Goal: Information Seeking & Learning: Learn about a topic

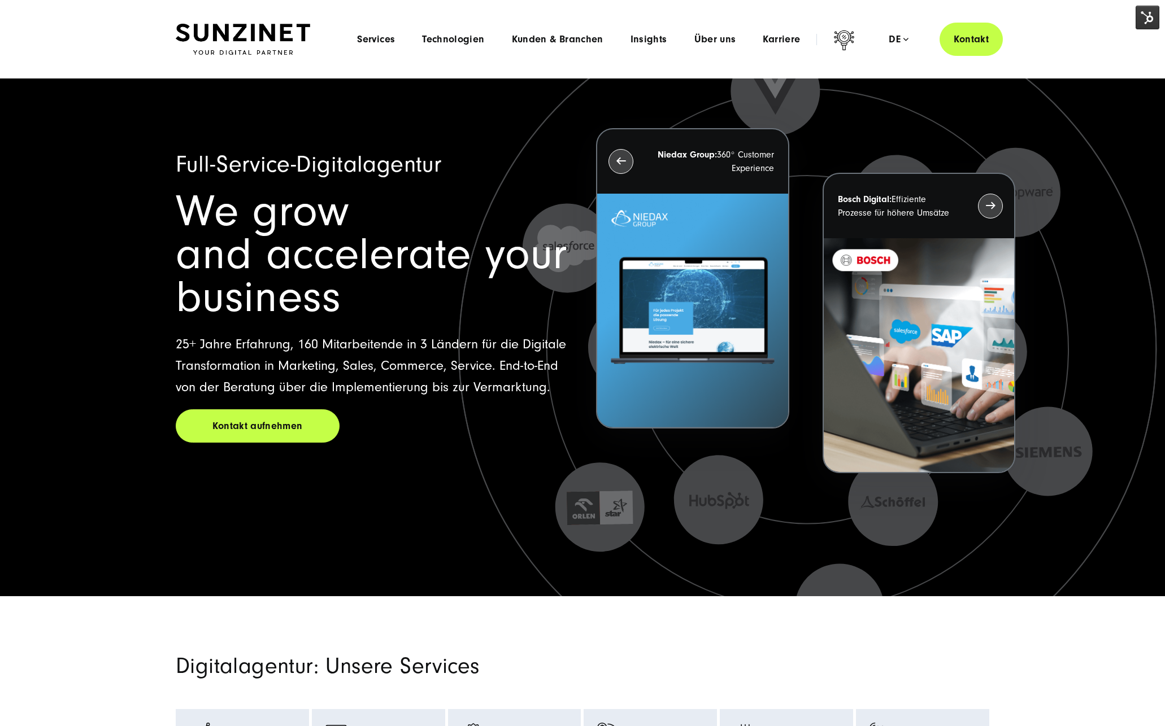
click at [734, 29] on div "Menu Services Menu Full Service Digitalagentur Wir lösen komplexe Herausforderu…" at bounding box center [672, 39] width 659 height 33
click at [728, 38] on span "Über uns" at bounding box center [715, 39] width 42 height 11
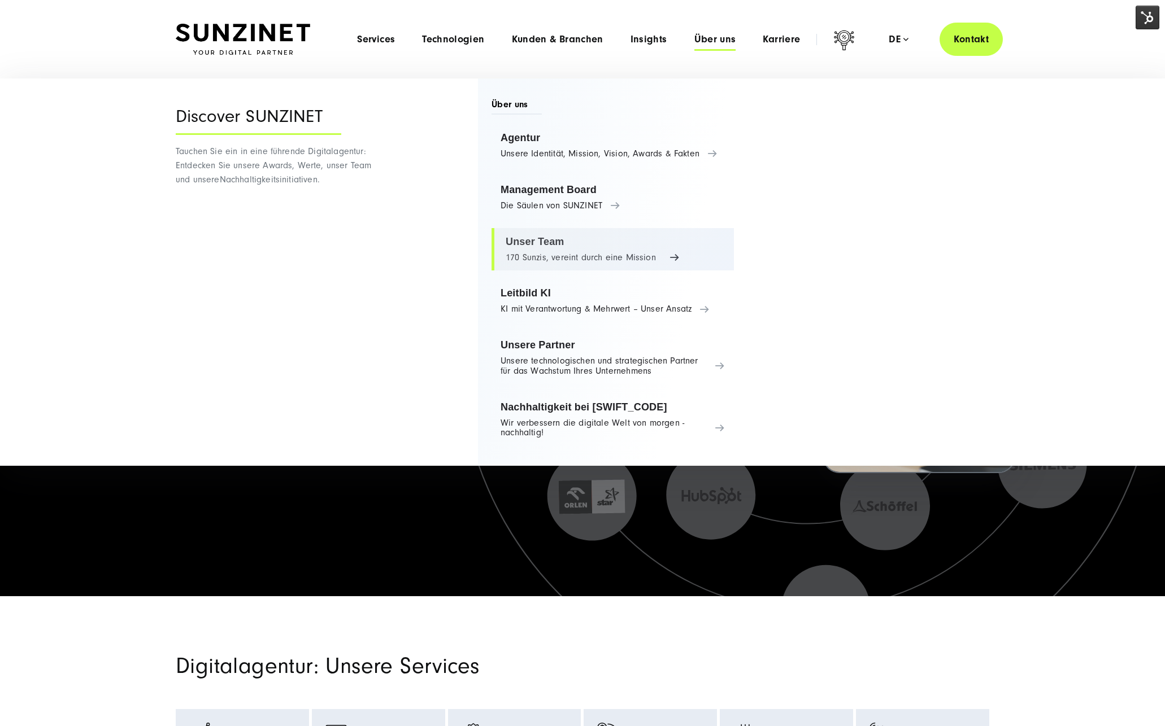
click at [571, 256] on link "Unser Team 170 Sunzis, vereint durch eine Mission" at bounding box center [612, 249] width 242 height 43
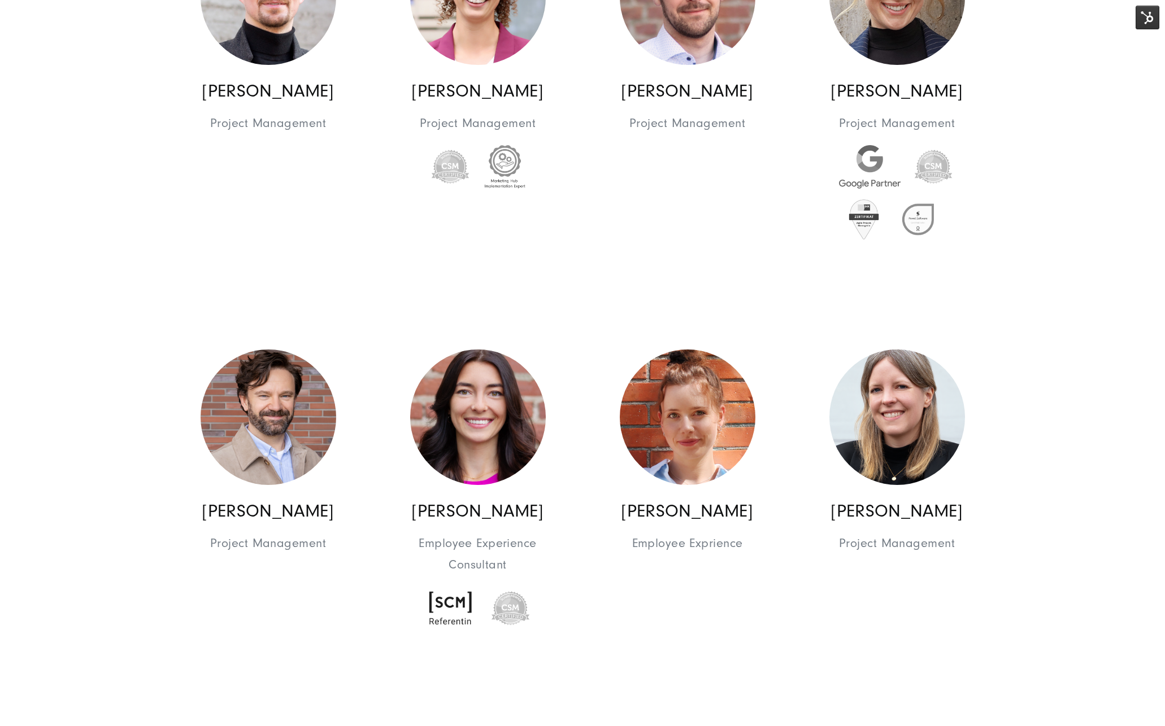
scroll to position [2633, 0]
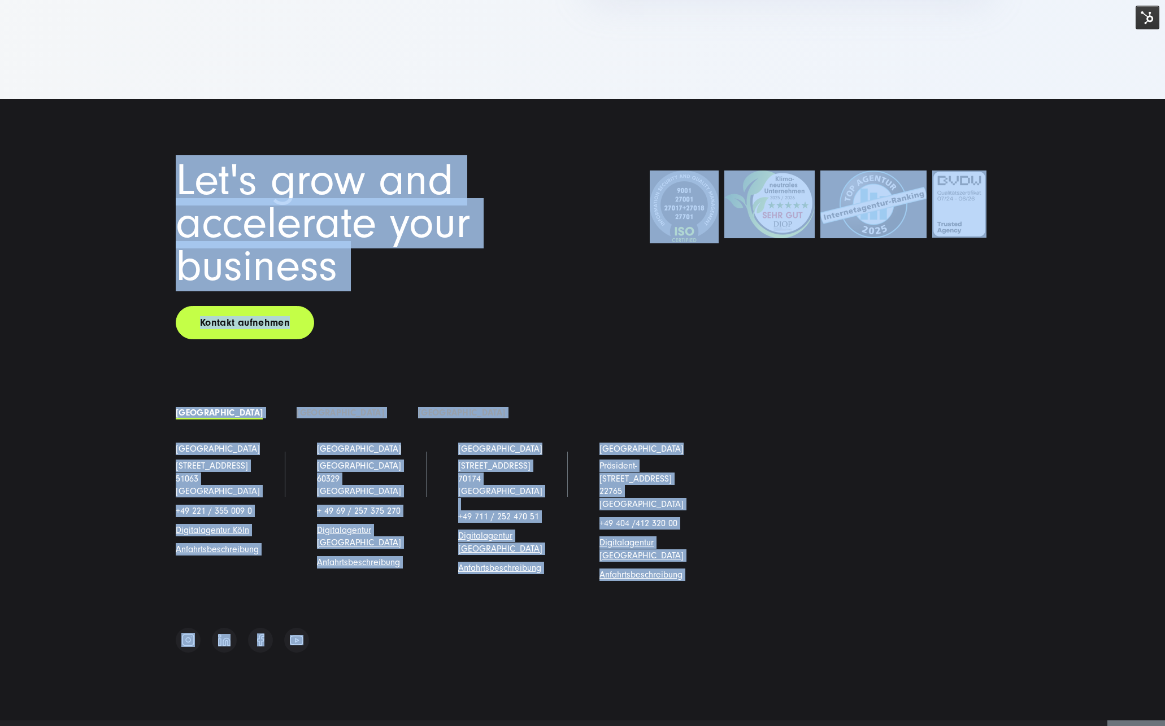
scroll to position [13953, 0]
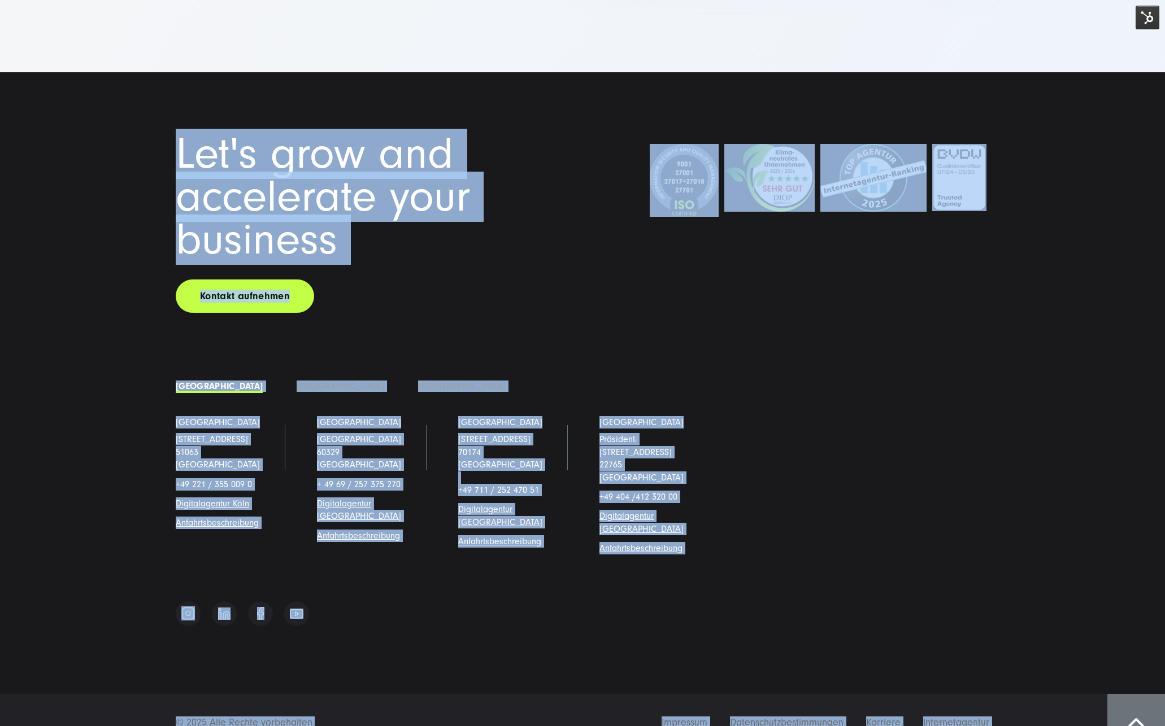
drag, startPoint x: 163, startPoint y: 58, endPoint x: 353, endPoint y: 690, distance: 660.7
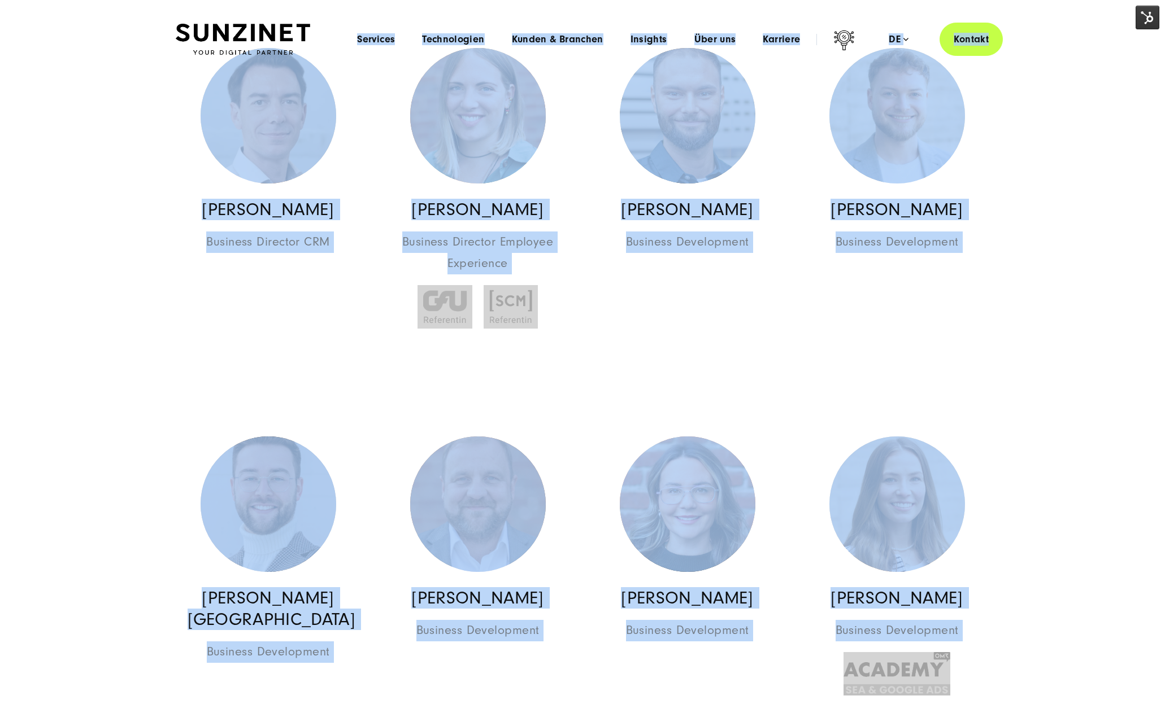
scroll to position [0, 0]
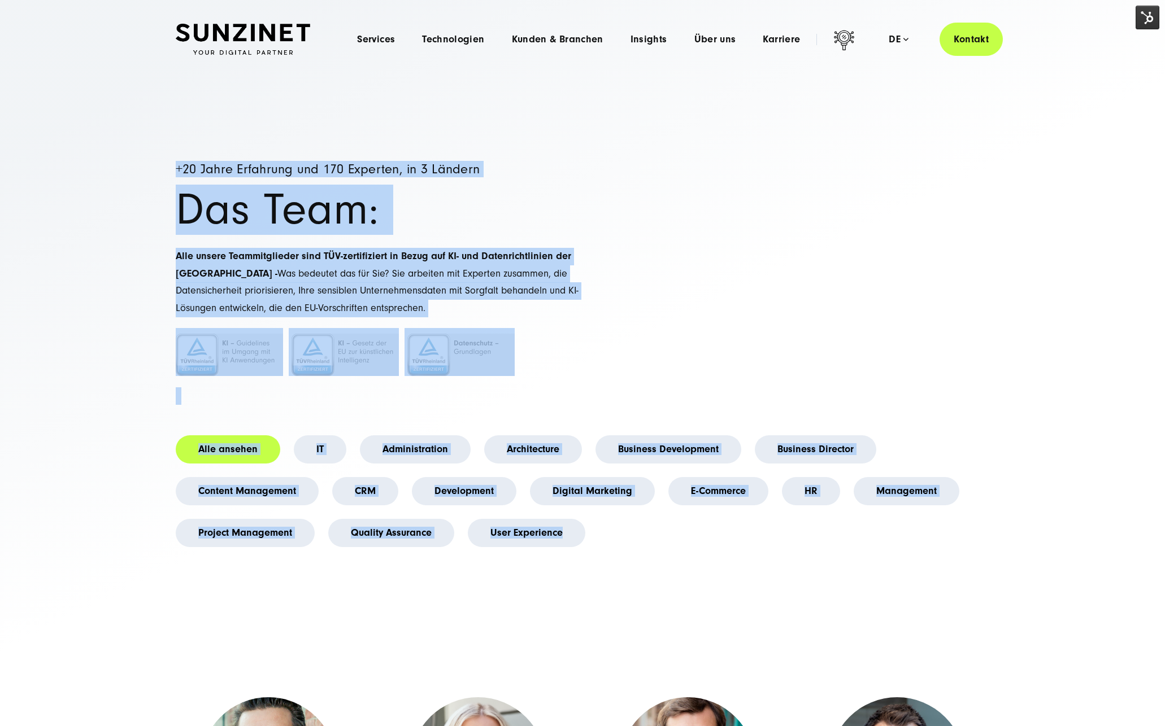
drag, startPoint x: 196, startPoint y: 103, endPoint x: 571, endPoint y: 547, distance: 581.2
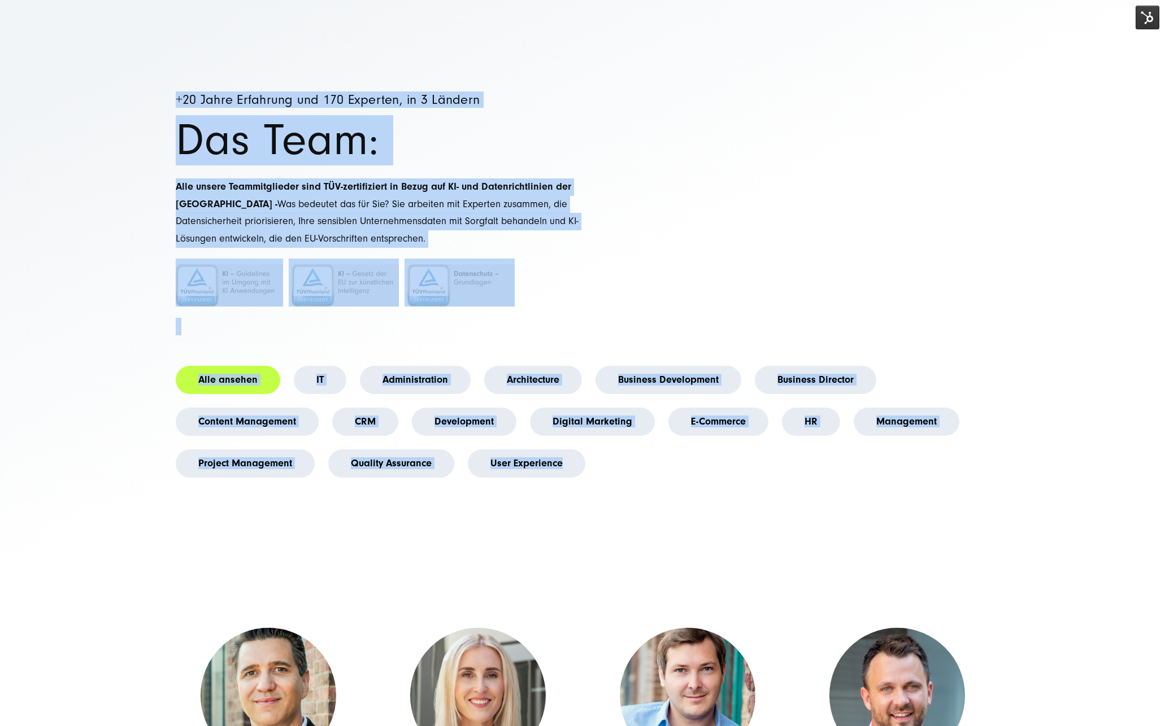
scroll to position [76, 0]
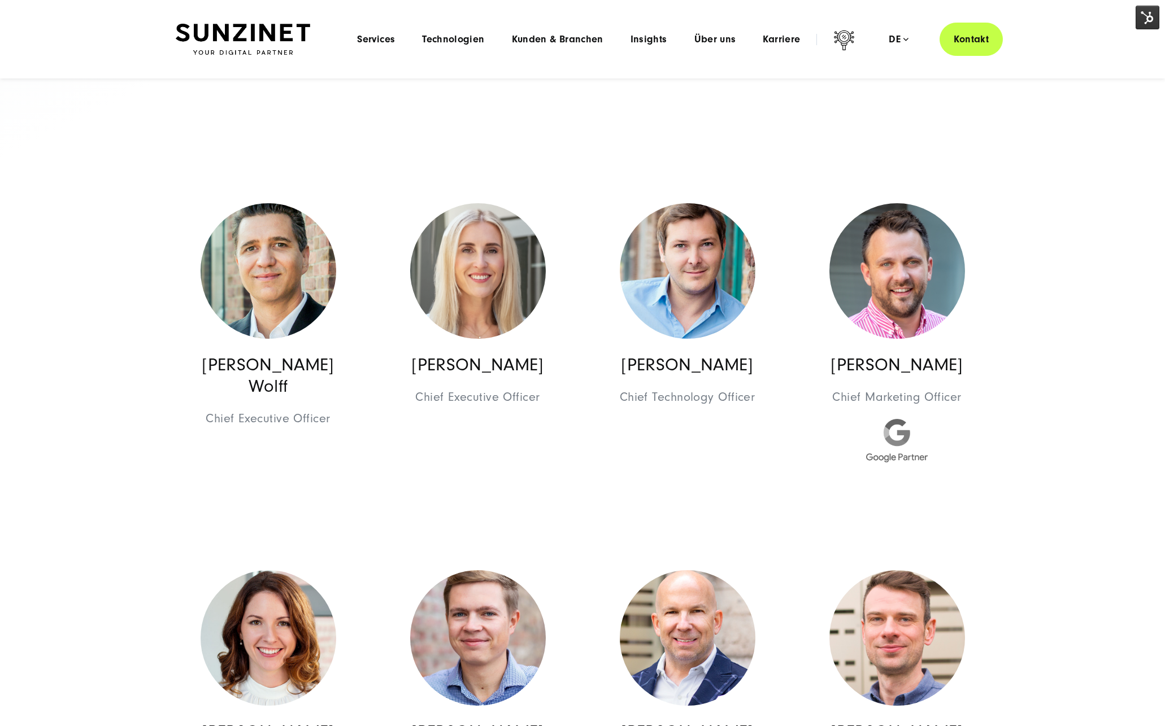
scroll to position [430, 0]
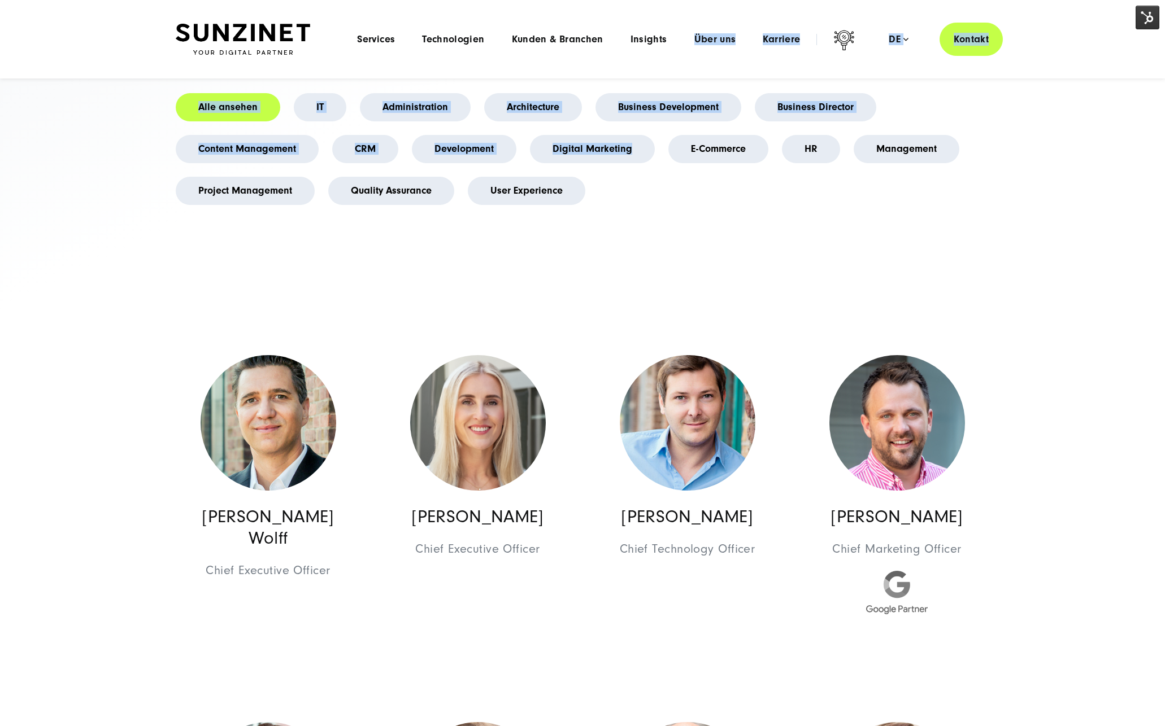
scroll to position [0, 0]
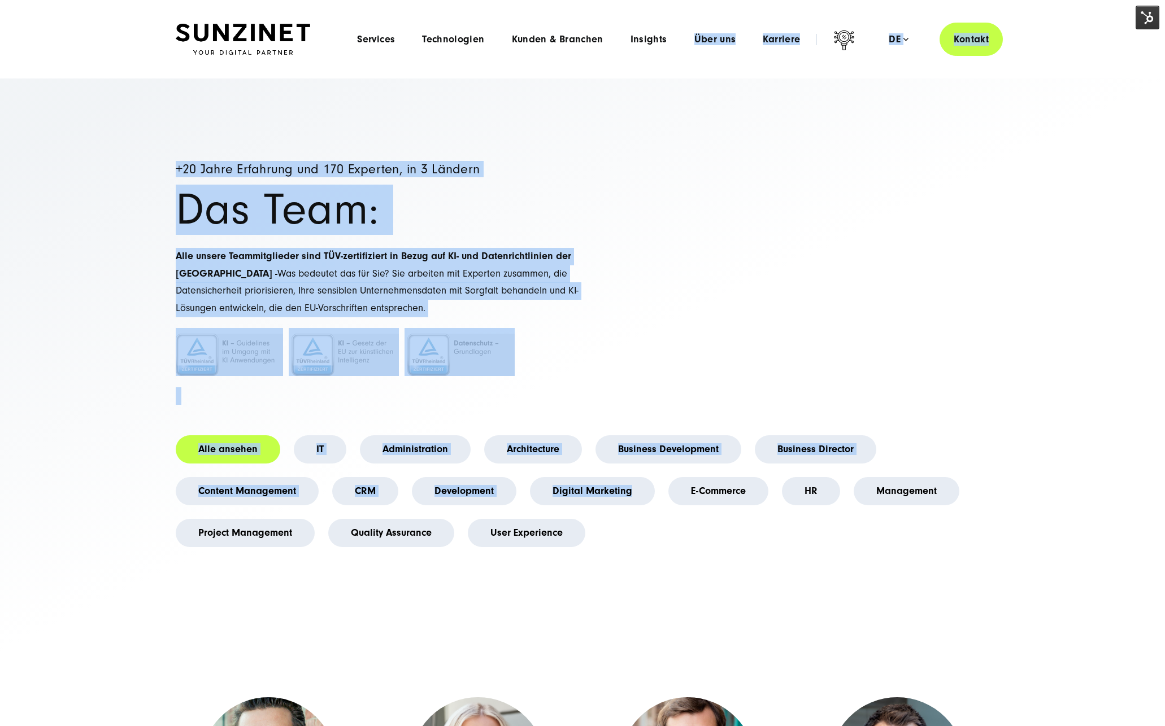
click at [710, 20] on header "Smart Search AI Hier können Sie eine konkrete Frage zu unserer Agentur und unse…" at bounding box center [582, 39] width 1165 height 79
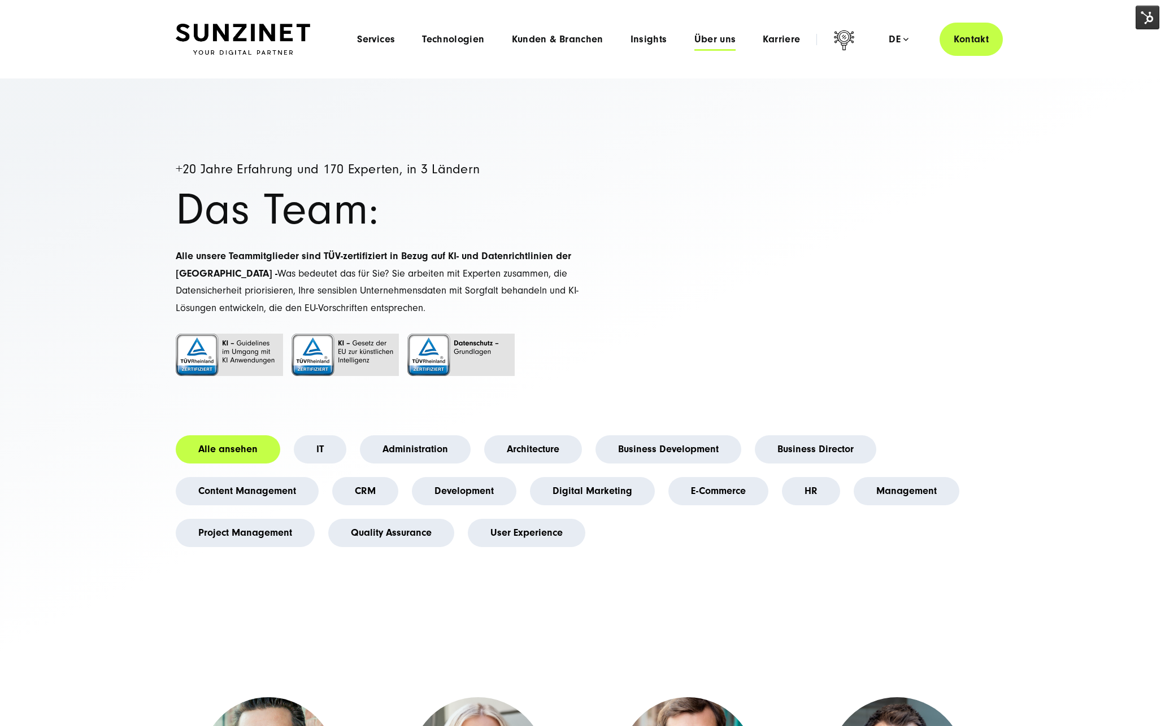
click at [708, 45] on span "Über uns" at bounding box center [715, 39] width 42 height 11
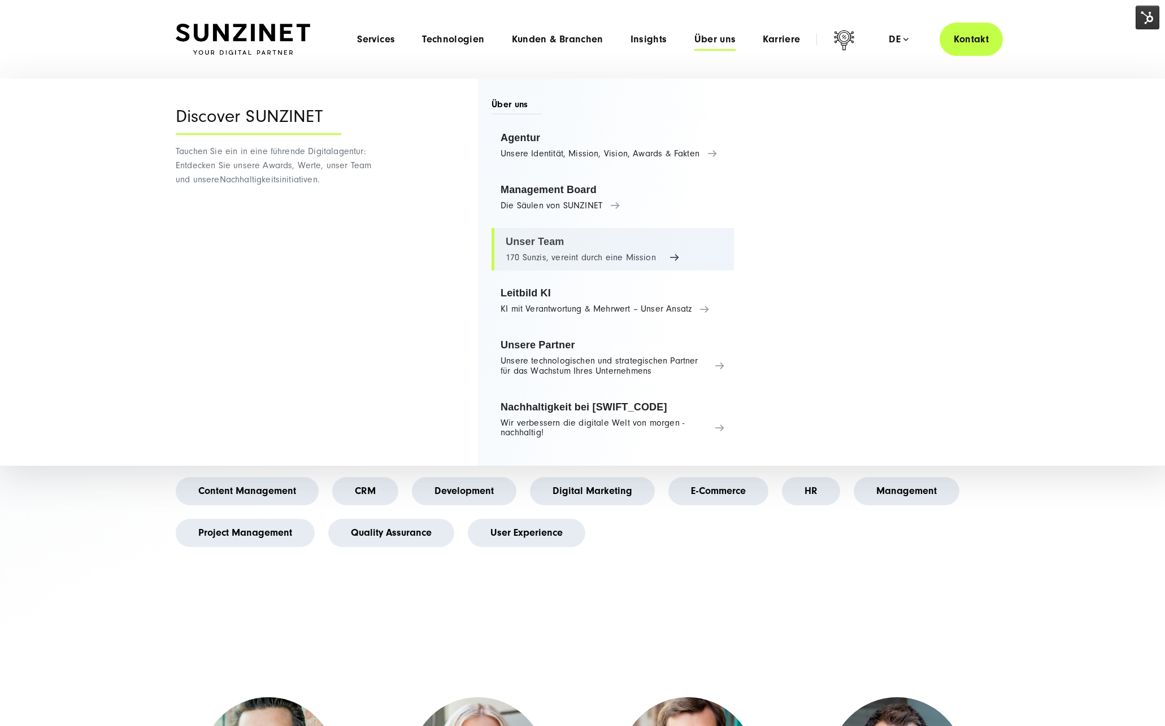
click at [588, 257] on link "Unser Team 170 Sunzis, vereint durch eine Mission" at bounding box center [612, 249] width 242 height 43
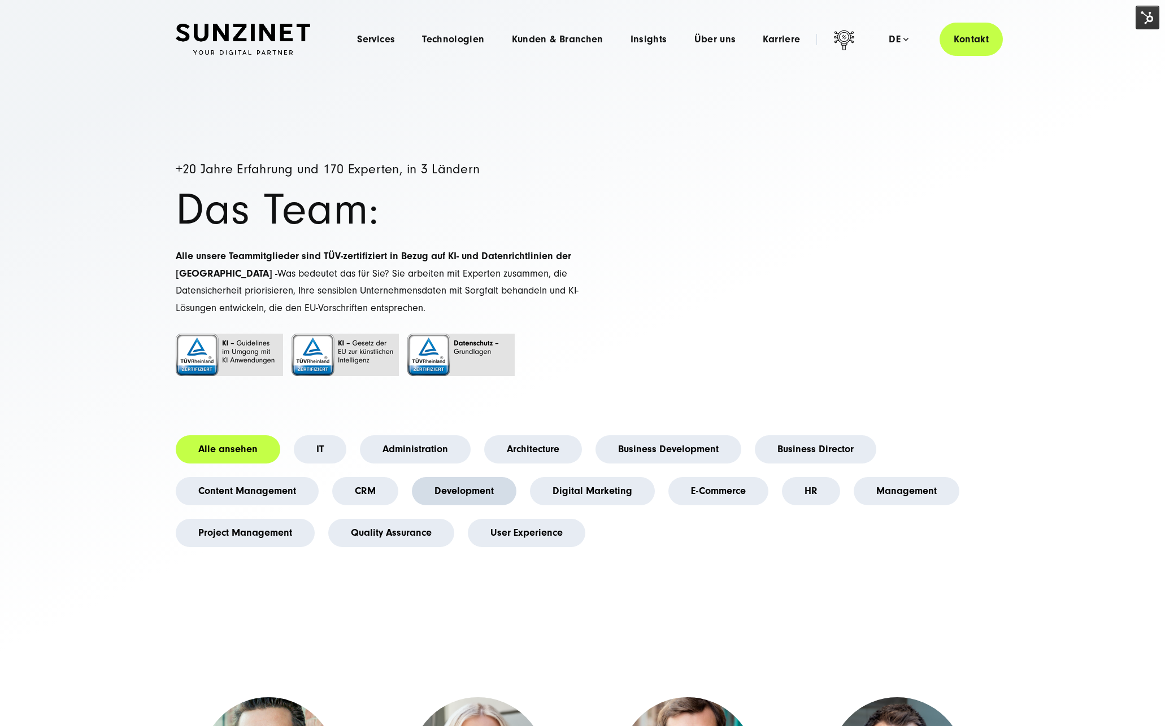
click at [442, 491] on link "Development" at bounding box center [464, 491] width 105 height 28
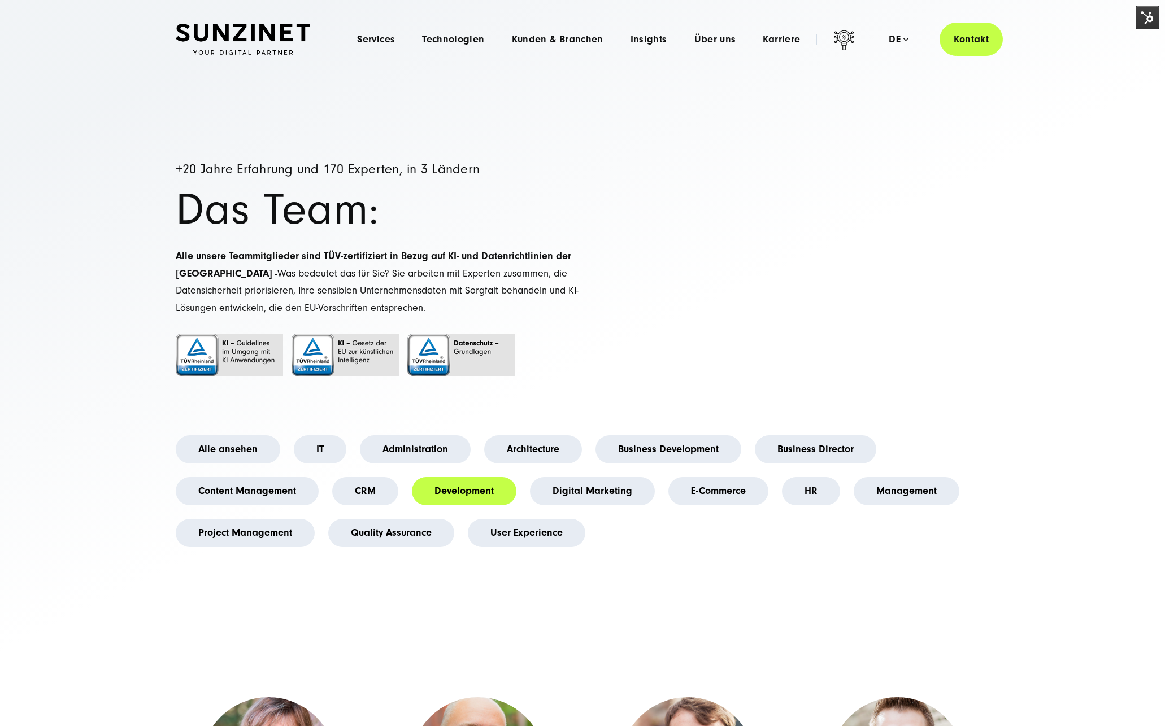
scroll to position [7, 0]
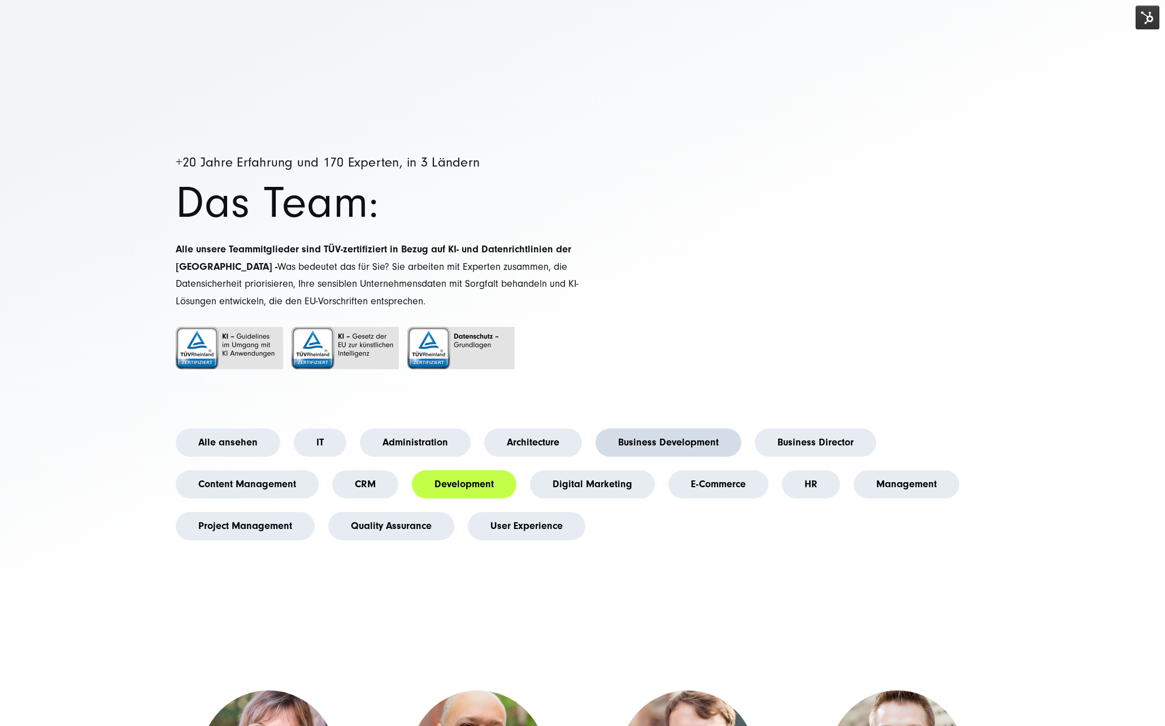
click at [663, 449] on link "Business Development" at bounding box center [668, 443] width 146 height 28
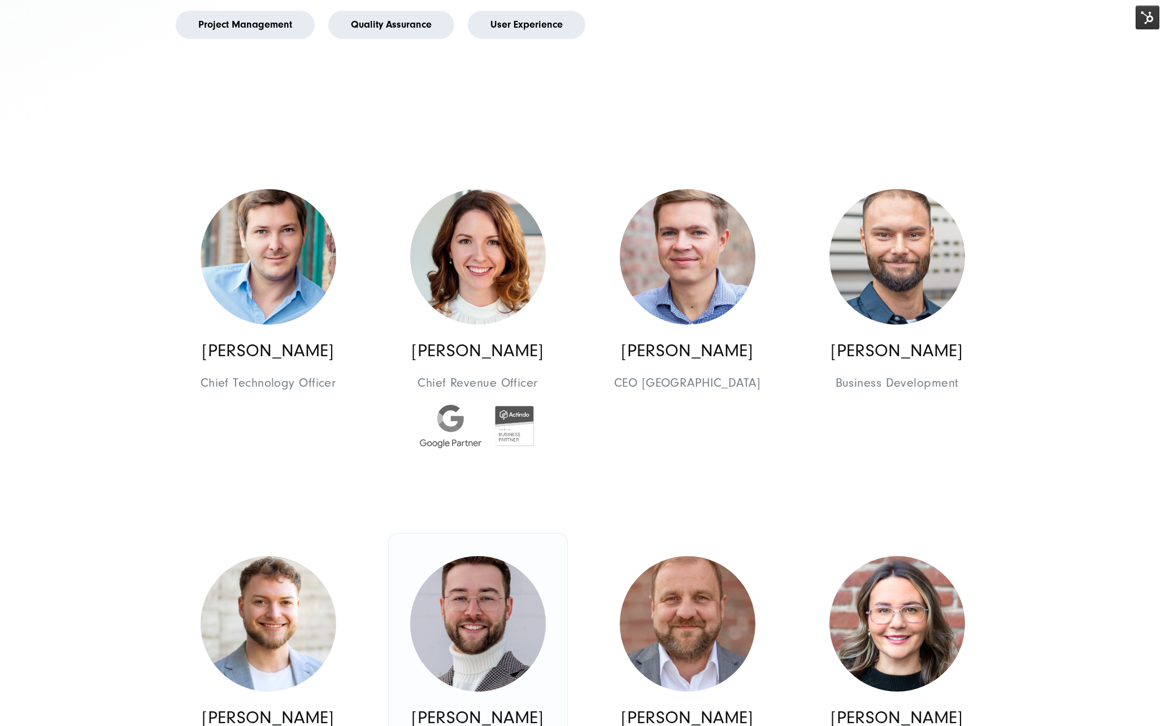
scroll to position [573, 0]
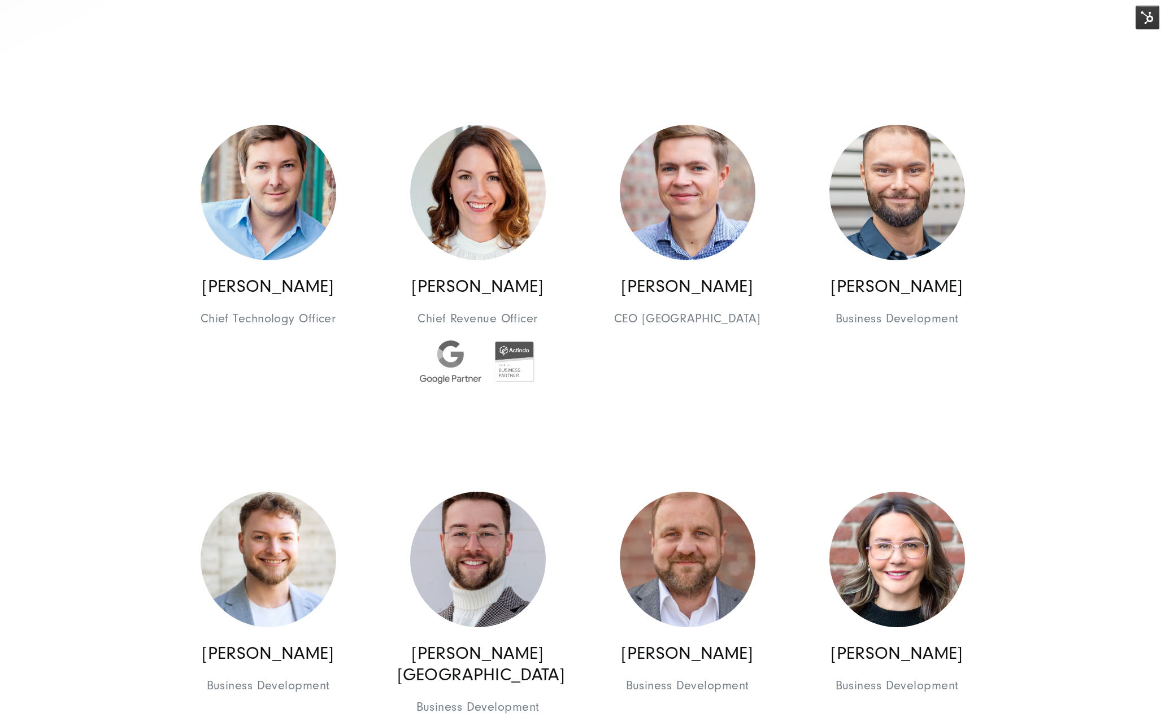
drag, startPoint x: 143, startPoint y: 456, endPoint x: 1021, endPoint y: 648, distance: 898.0
click at [1020, 650] on section "+20 Jahre Erfahrung und 170 Experten, in 3 Ländern Das Team: Alle unsere Teammi…" at bounding box center [582, 678] width 1165 height 2347
drag, startPoint x: 153, startPoint y: 491, endPoint x: 129, endPoint y: 467, distance: 34.4
click at [153, 491] on section "+20 Jahre Erfahrung und 170 Experten, in 3 Ländern Das Team: Alle unsere Teammi…" at bounding box center [582, 678] width 1165 height 2347
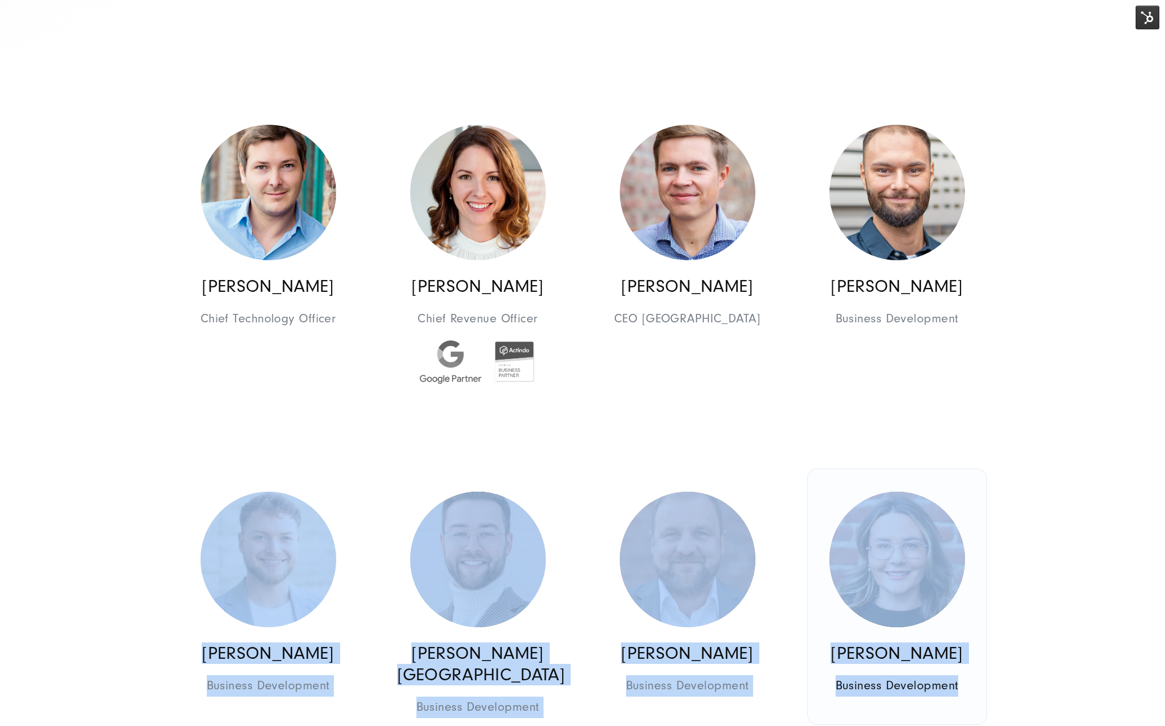
scroll to position [586, 0]
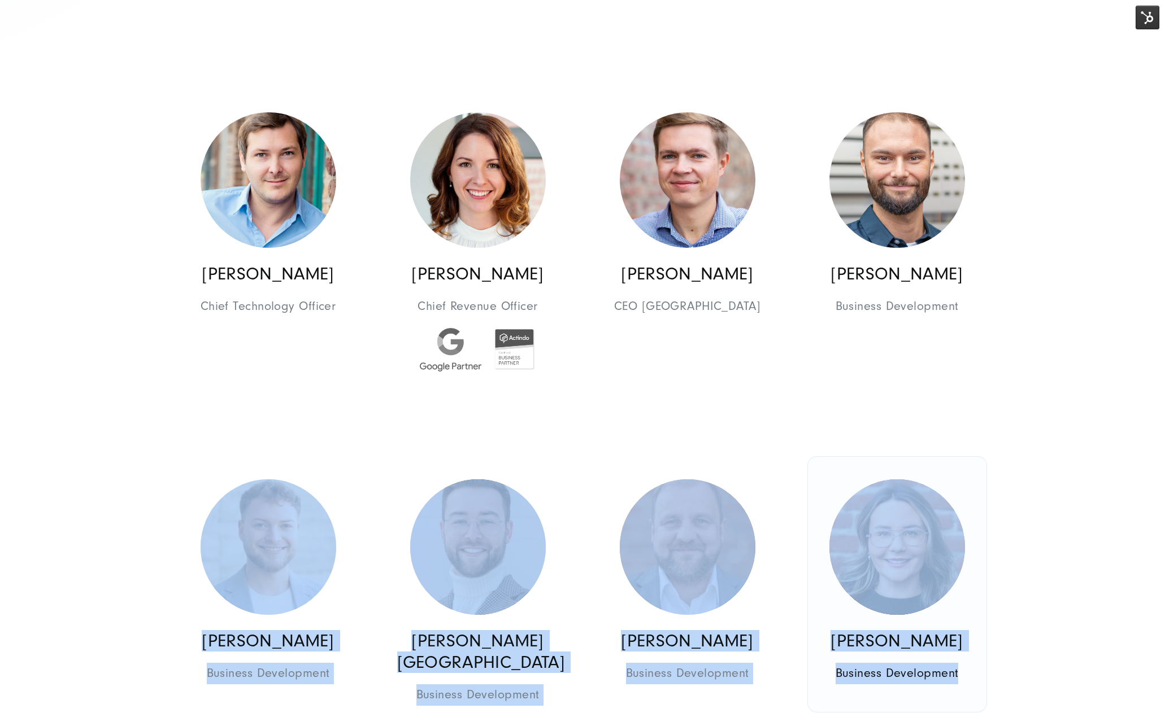
drag, startPoint x: 149, startPoint y: 473, endPoint x: 974, endPoint y: 708, distance: 858.5
click at [972, 715] on section "+20 Jahre Erfahrung und 170 Experten, in 3 Ländern Das Team: Alle unsere Teammi…" at bounding box center [582, 666] width 1165 height 2347
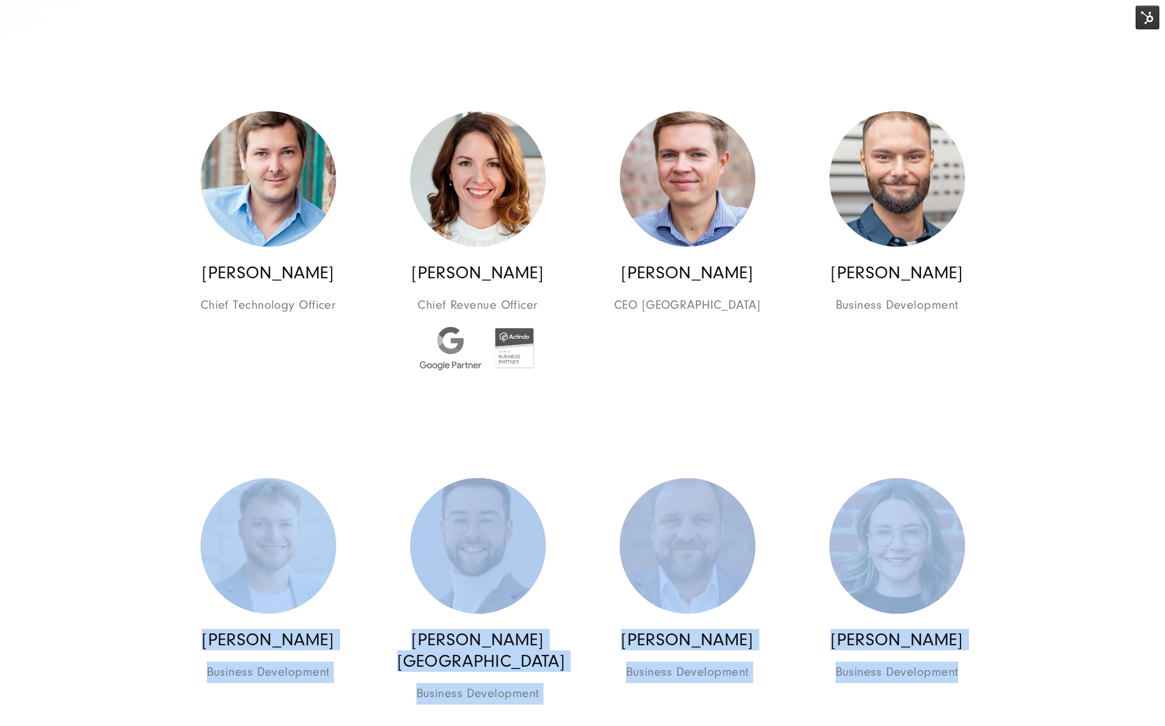
click at [1035, 690] on section "+20 Jahre Erfahrung und 170 Experten, in 3 Ländern Das Team: Alle unsere Teammi…" at bounding box center [582, 665] width 1165 height 2347
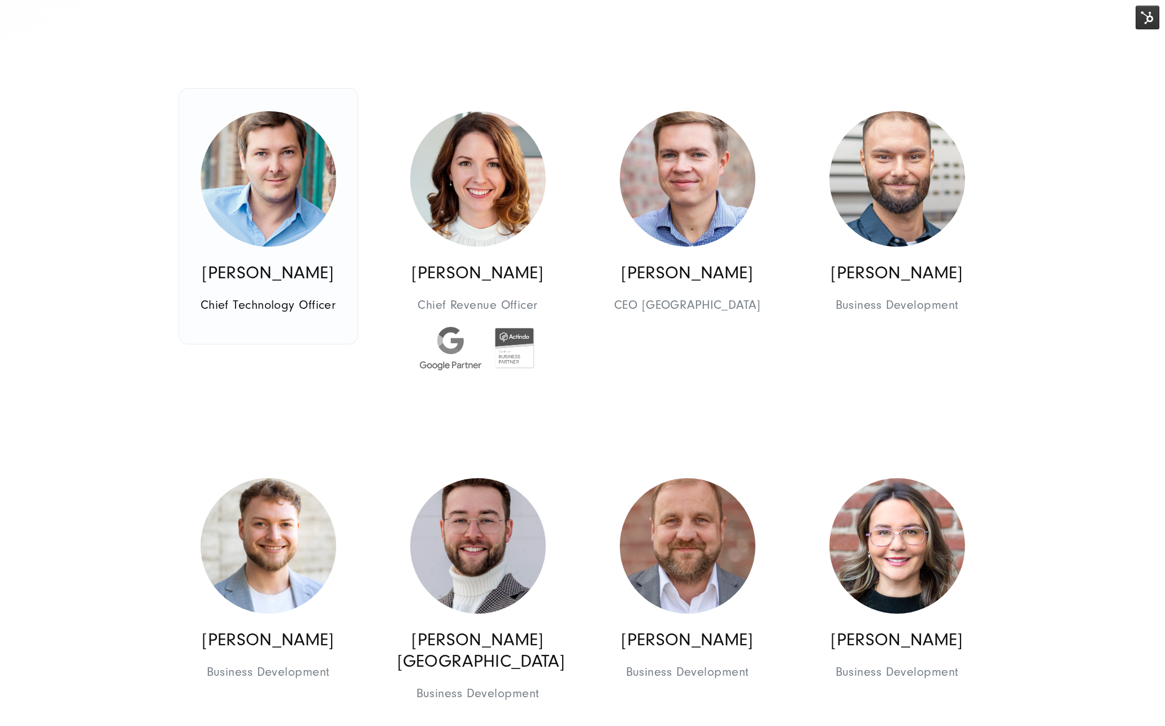
scroll to position [585, 0]
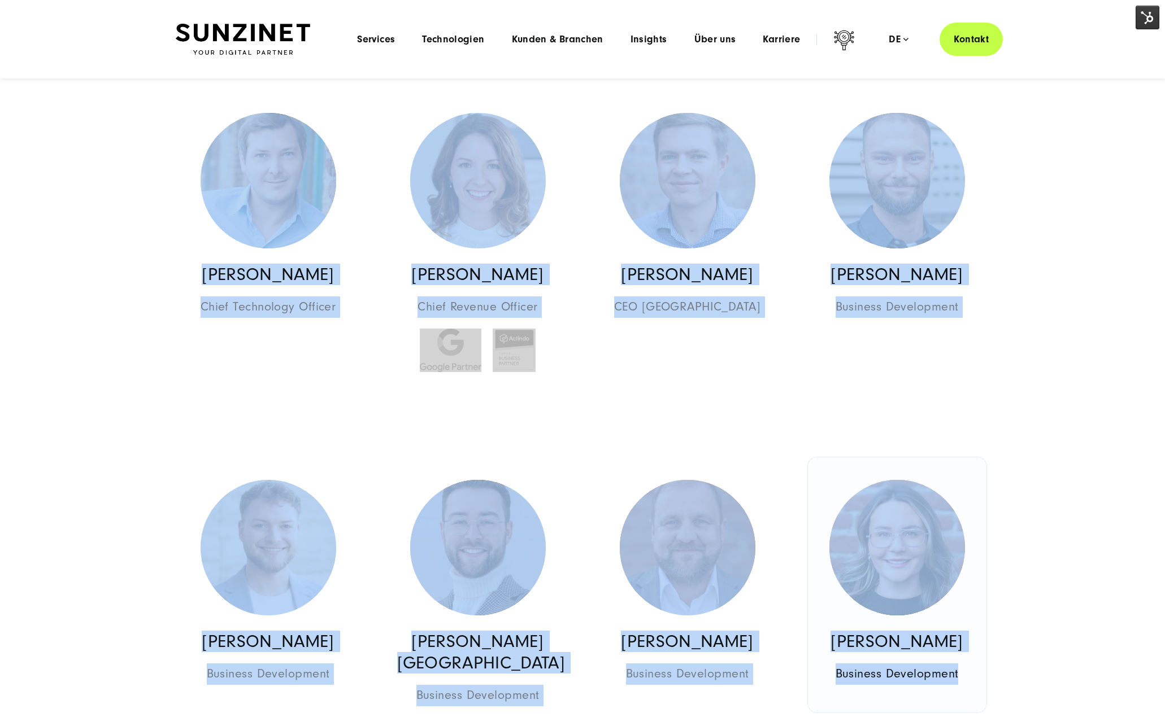
drag, startPoint x: 115, startPoint y: 64, endPoint x: 981, endPoint y: 699, distance: 1073.4
click at [981, 699] on section "+20 Jahre Erfahrung und 170 Experten, in 3 Ländern Das Team: Alle unsere Teammi…" at bounding box center [582, 666] width 1165 height 2347
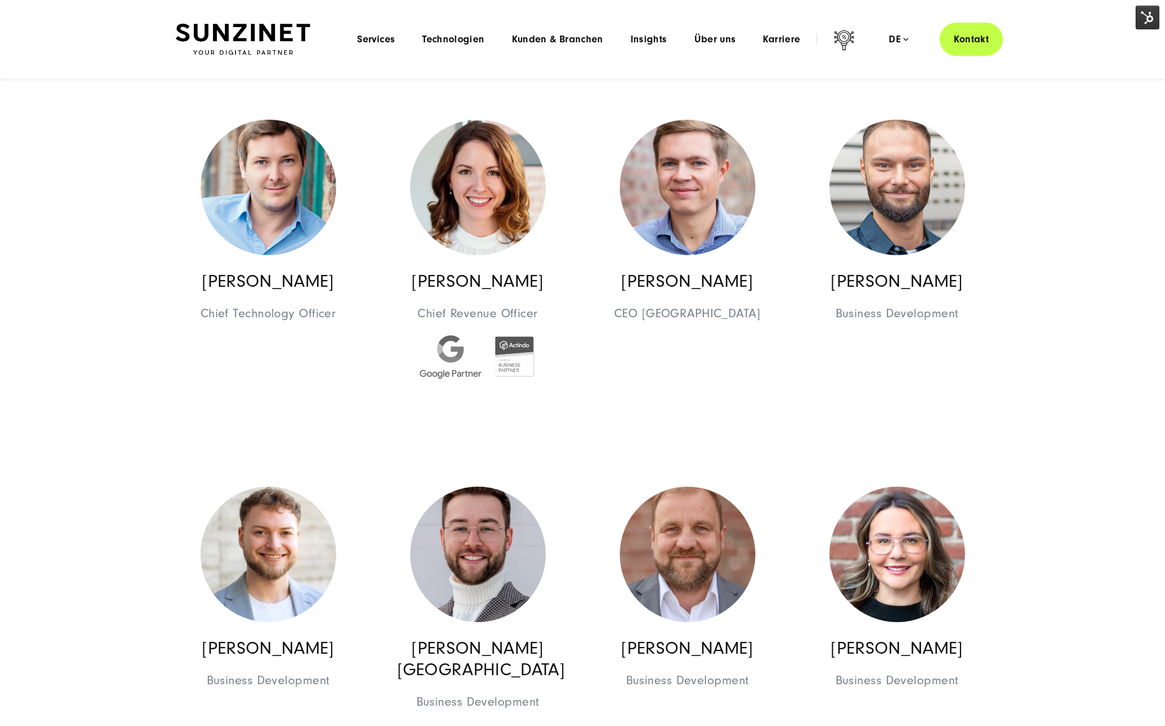
click at [121, 419] on section "+20 Jahre Erfahrung und 170 Experten, in 3 Ländern Das Team: Alle unsere Teammi…" at bounding box center [582, 673] width 1165 height 2347
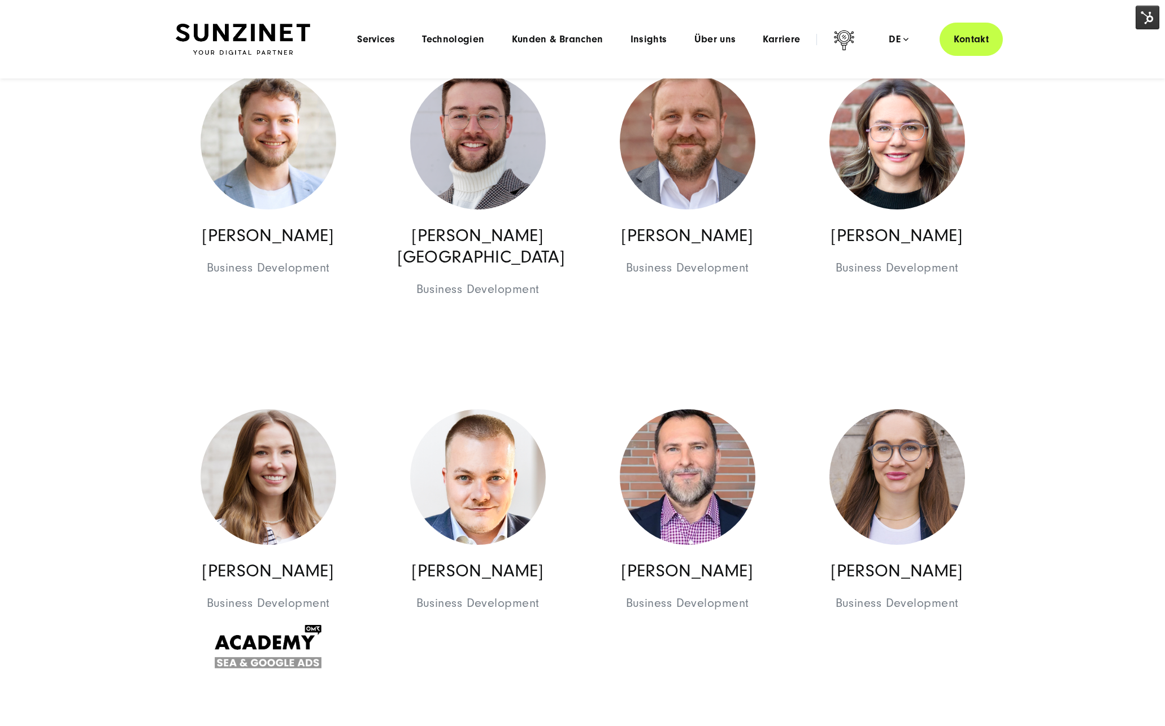
scroll to position [998, 0]
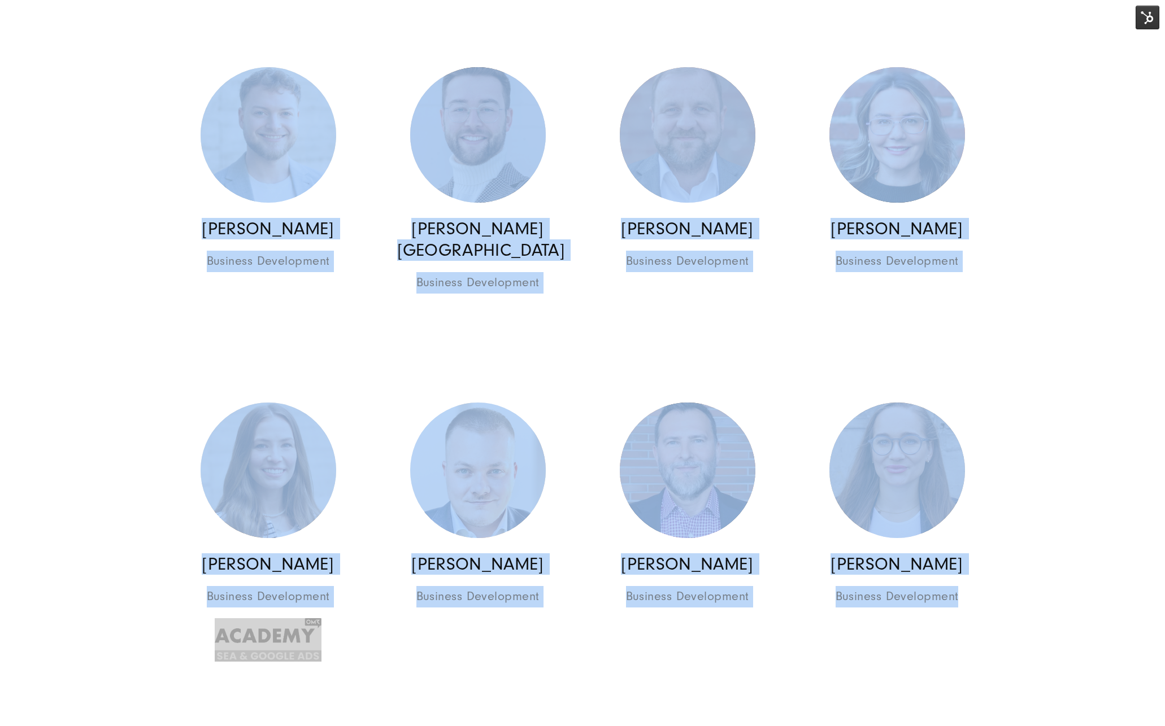
drag, startPoint x: 83, startPoint y: 202, endPoint x: 987, endPoint y: 633, distance: 1001.9
click at [984, 629] on section "+20 Jahre Erfahrung und 170 Experten, in 3 Ländern Das Team: Alle unsere Teammi…" at bounding box center [582, 253] width 1165 height 2347
click at [1035, 664] on section "+20 Jahre Erfahrung und 170 Experten, in 3 Ländern Das Team: Alle unsere Teammi…" at bounding box center [582, 253] width 1165 height 2347
drag, startPoint x: 1041, startPoint y: 662, endPoint x: 13, endPoint y: 209, distance: 1123.3
click at [31, 190] on section "+20 Jahre Erfahrung und 170 Experten, in 3 Ländern Das Team: Alle unsere Teammi…" at bounding box center [582, 253] width 1165 height 2347
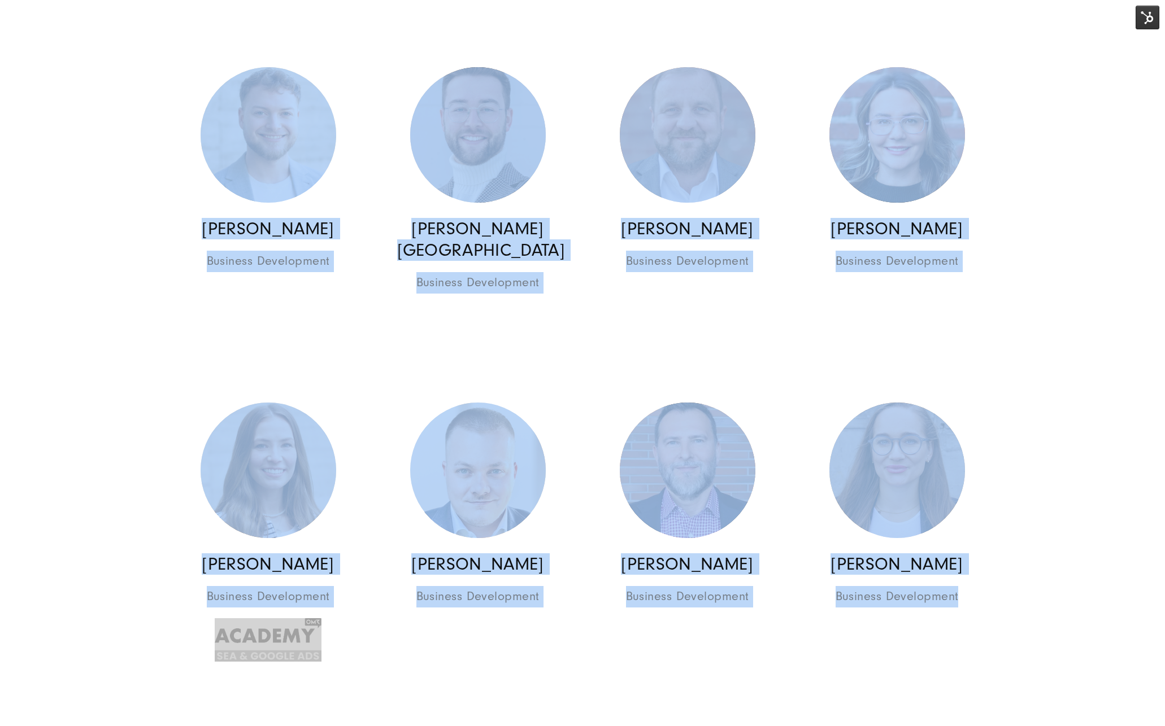
click at [70, 118] on section "+20 Jahre Erfahrung und 170 Experten, in 3 Ländern Das Team: Alle unsere Teammi…" at bounding box center [582, 253] width 1165 height 2347
drag, startPoint x: 575, startPoint y: 240, endPoint x: 1005, endPoint y: 632, distance: 581.8
click at [1005, 632] on section "+20 Jahre Erfahrung und 170 Experten, in 3 Ländern Das Team: Alle unsere Teammi…" at bounding box center [582, 253] width 1165 height 2347
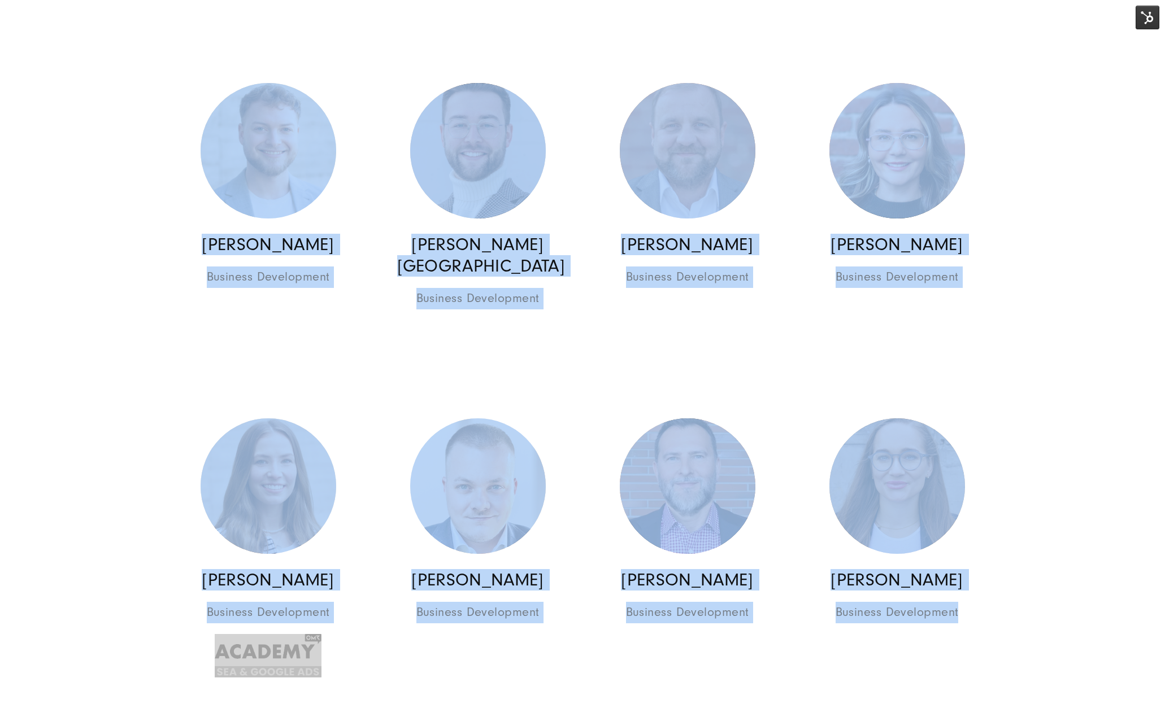
scroll to position [989, 0]
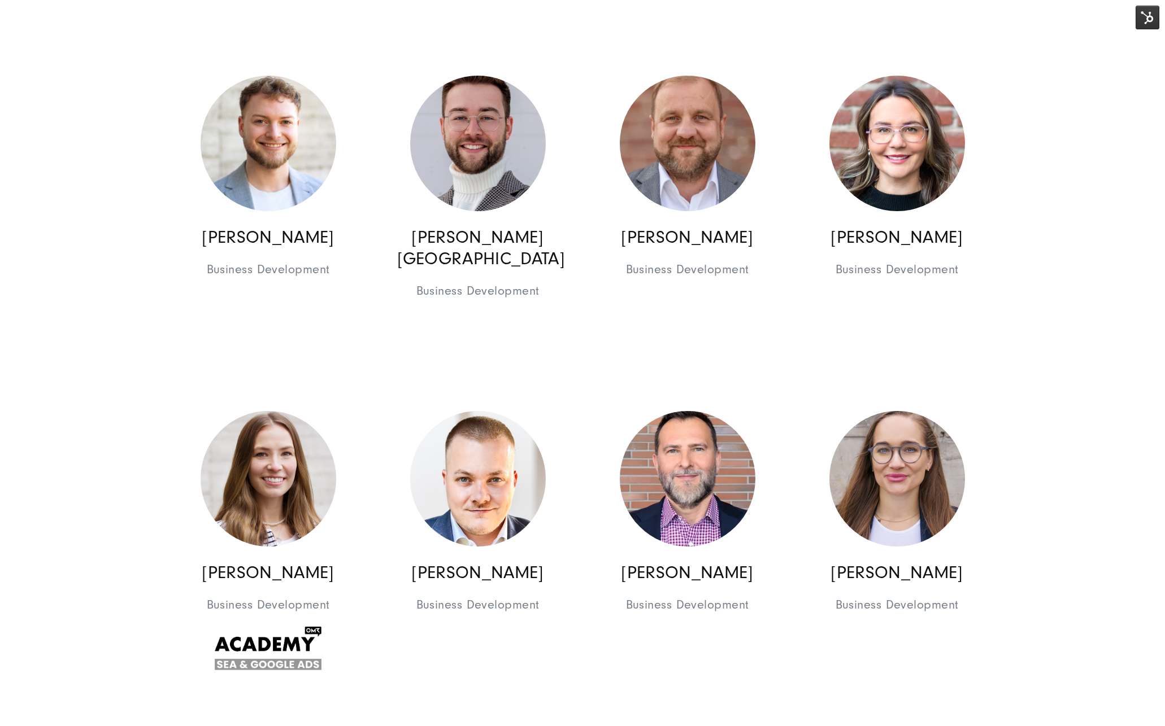
click at [110, 85] on section "+20 Jahre Erfahrung und 170 Experten, in 3 Ländern Das Team: Alle unsere Teammi…" at bounding box center [582, 262] width 1165 height 2347
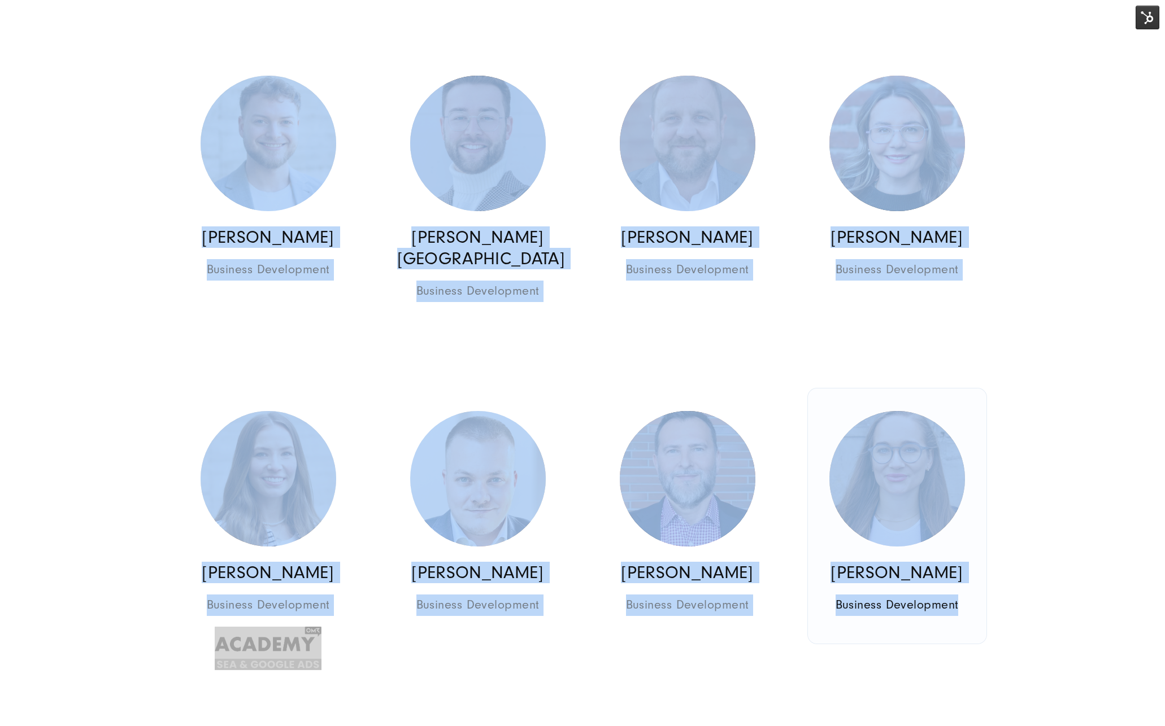
drag, startPoint x: 102, startPoint y: 82, endPoint x: 977, endPoint y: 658, distance: 1047.9
click at [977, 658] on section "+20 Jahre Erfahrung und 170 Experten, in 3 Ländern Das Team: Alle unsere Teammi…" at bounding box center [582, 262] width 1165 height 2347
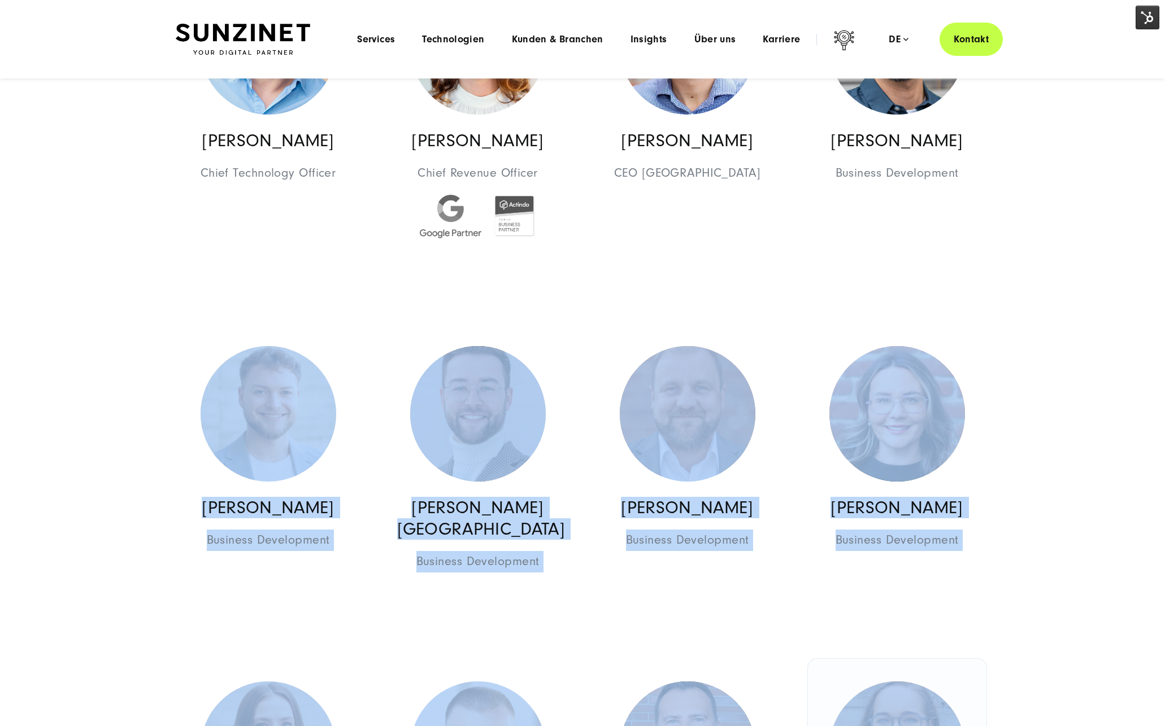
scroll to position [526, 0]
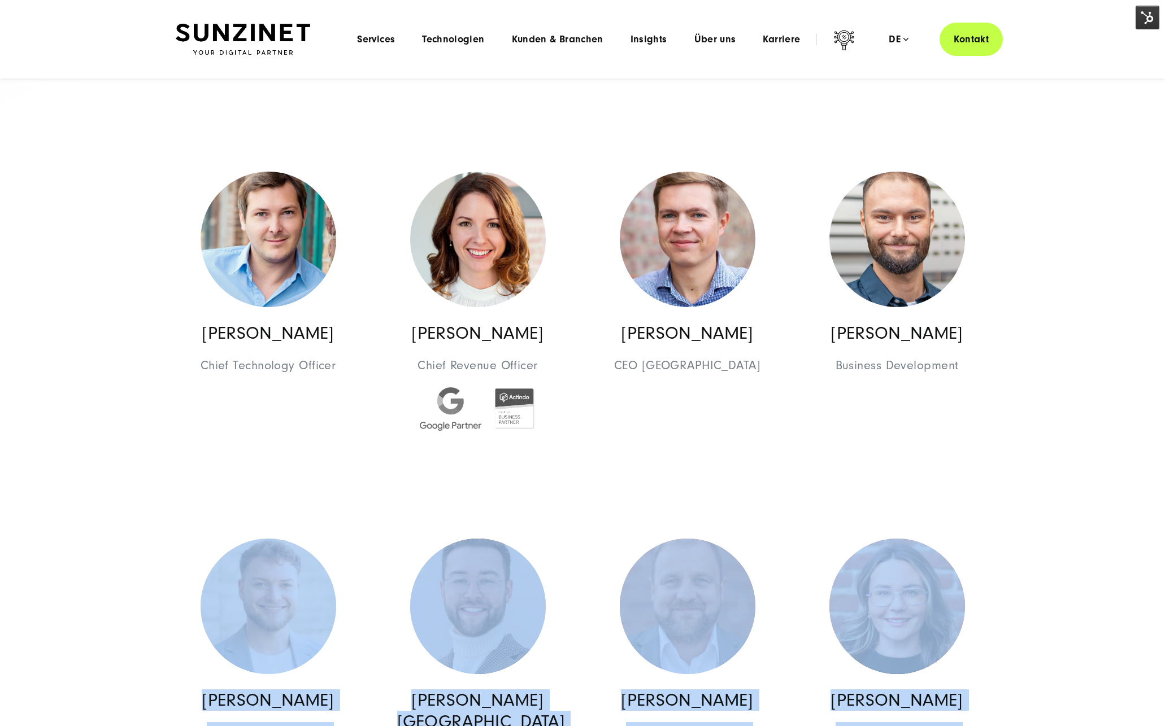
drag, startPoint x: 419, startPoint y: 493, endPoint x: 285, endPoint y: 406, distance: 160.0
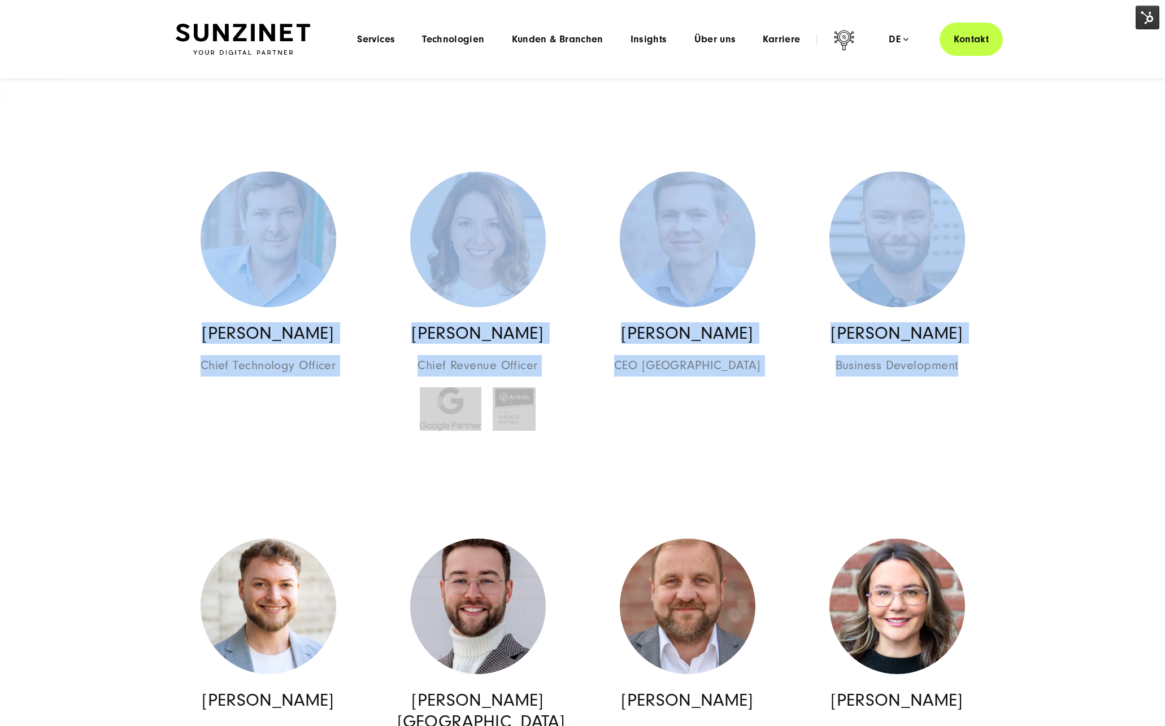
drag, startPoint x: 55, startPoint y: 192, endPoint x: 948, endPoint y: 414, distance: 920.8
click at [949, 414] on section "+20 Jahre Erfahrung und 170 Experten, in 3 Ländern Das Team: Alle unsere Teammi…" at bounding box center [582, 725] width 1165 height 2347
click at [79, 239] on section "+20 Jahre Erfahrung und 170 Experten, in 3 Ländern Das Team: Alle unsere Teammi…" at bounding box center [582, 725] width 1165 height 2347
drag, startPoint x: 156, startPoint y: 216, endPoint x: 1026, endPoint y: 371, distance: 883.6
click at [1026, 371] on section "+20 Jahre Erfahrung und 170 Experten, in 3 Ländern Das Team: Alle unsere Teammi…" at bounding box center [582, 725] width 1165 height 2347
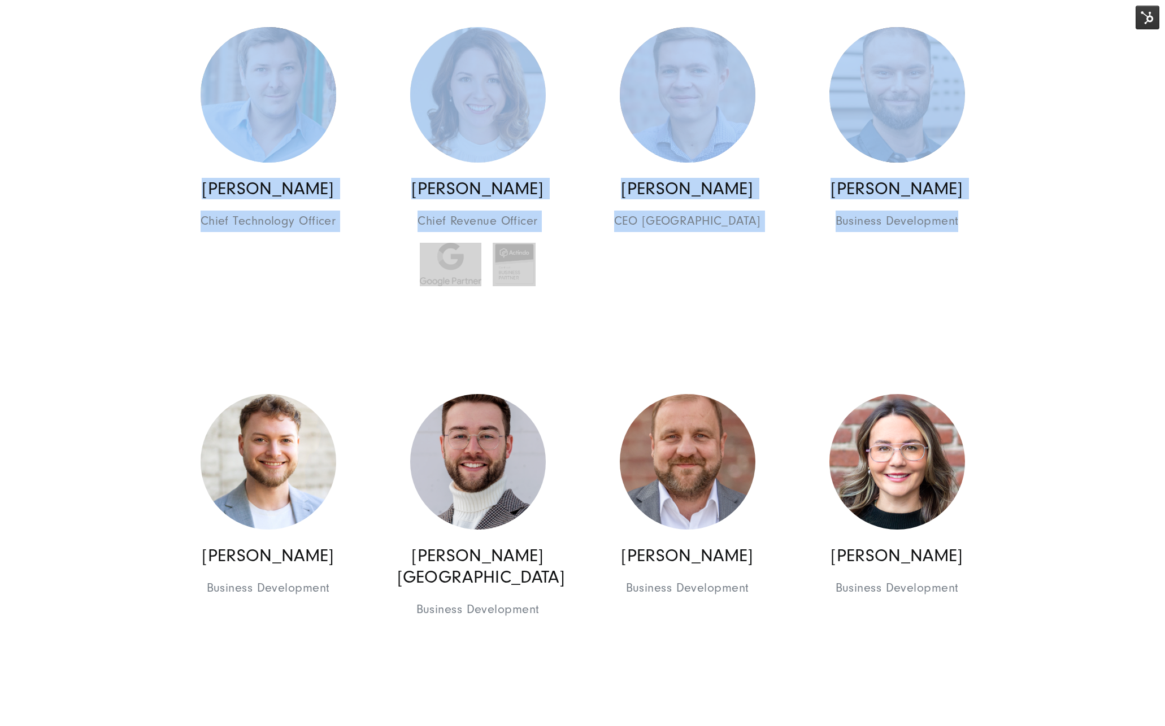
scroll to position [735, 0]
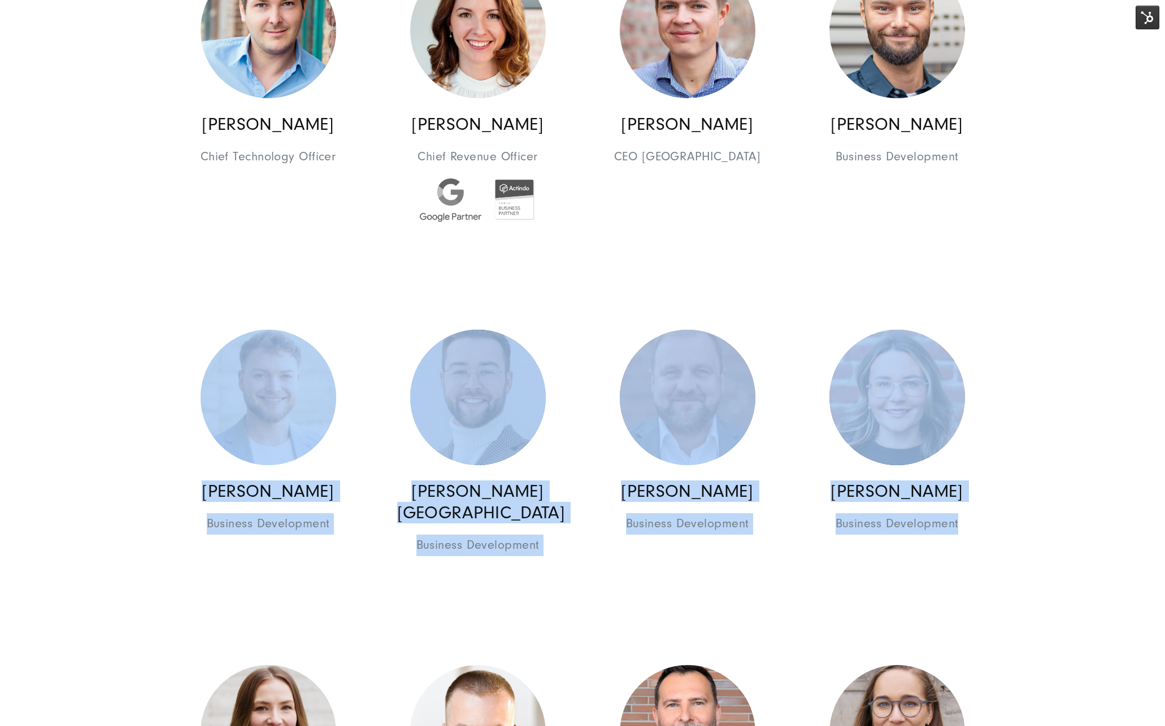
drag, startPoint x: 149, startPoint y: 291, endPoint x: 1168, endPoint y: 578, distance: 1059.4
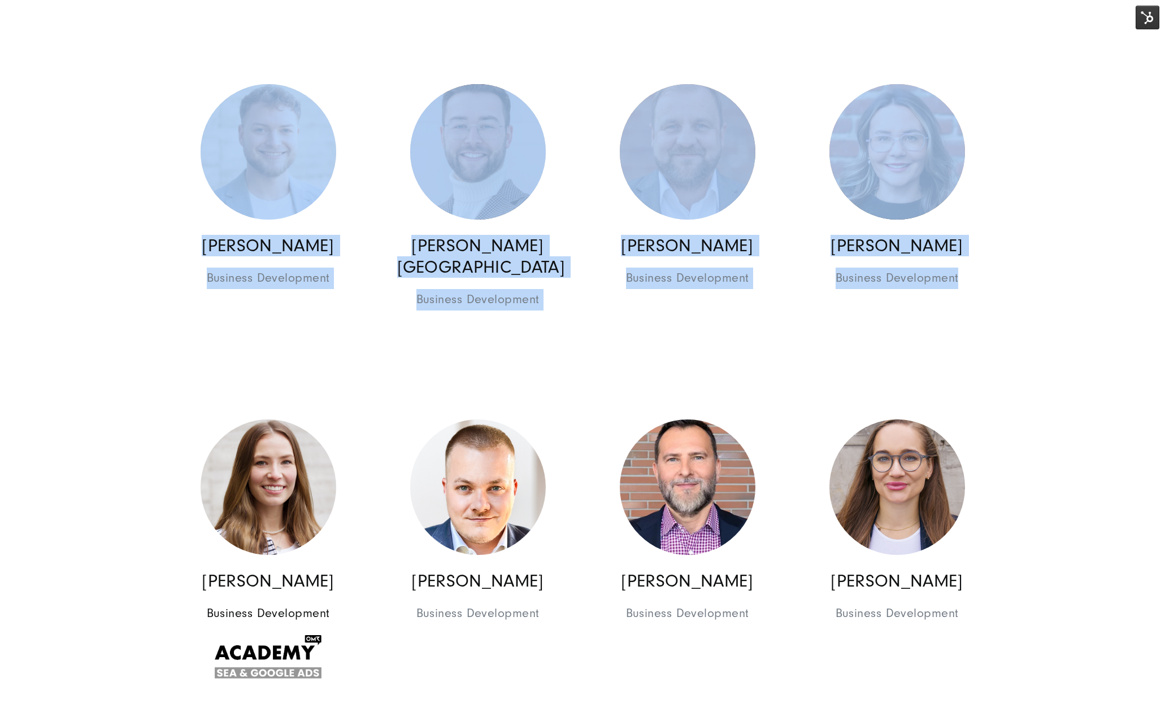
scroll to position [988, 0]
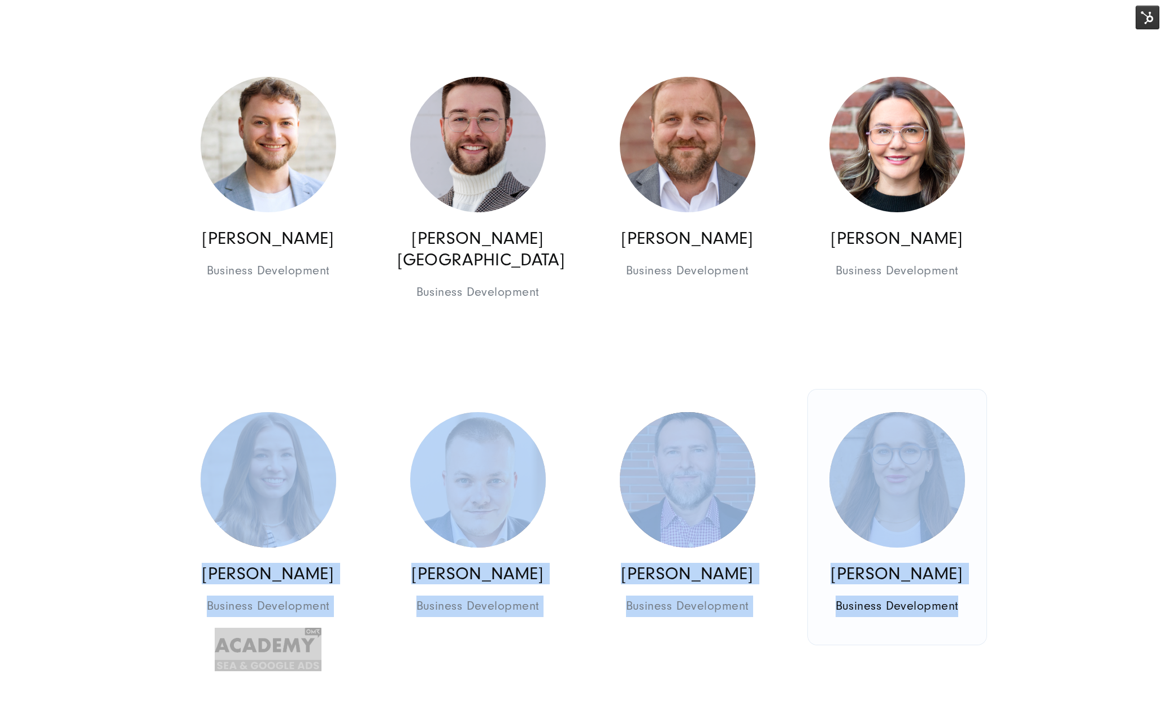
drag, startPoint x: 37, startPoint y: 373, endPoint x: 976, endPoint y: 629, distance: 973.3
click at [977, 630] on section "+20 Jahre Erfahrung und 170 Experten, in 3 Ländern Das Team: Alle unsere Teammi…" at bounding box center [582, 263] width 1165 height 2347
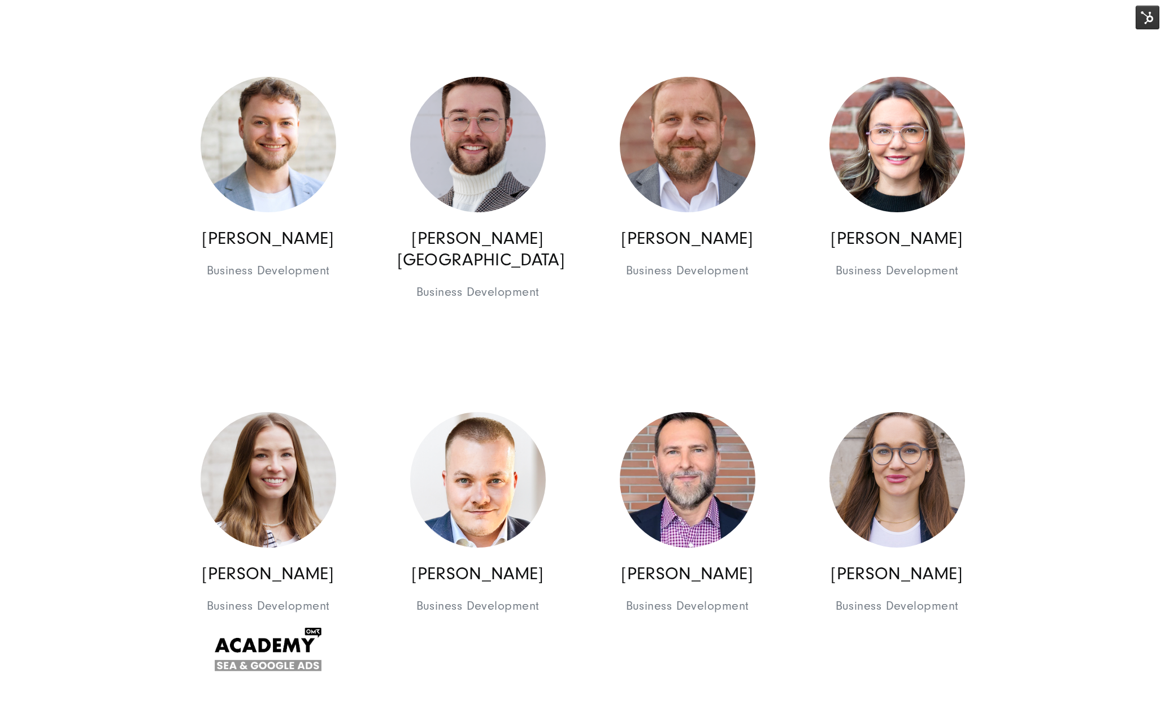
click at [1037, 565] on section "+20 Jahre Erfahrung und 170 Experten, in 3 Ländern Das Team: Alle unsere Teammi…" at bounding box center [582, 263] width 1165 height 2347
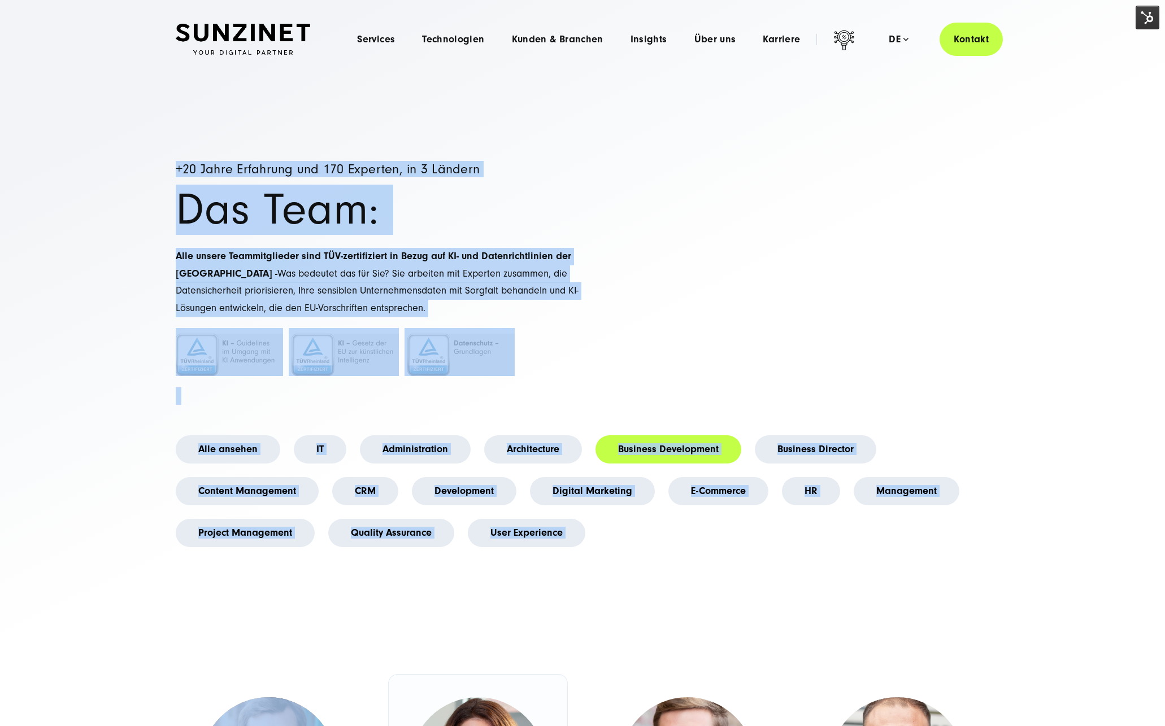
scroll to position [69, 0]
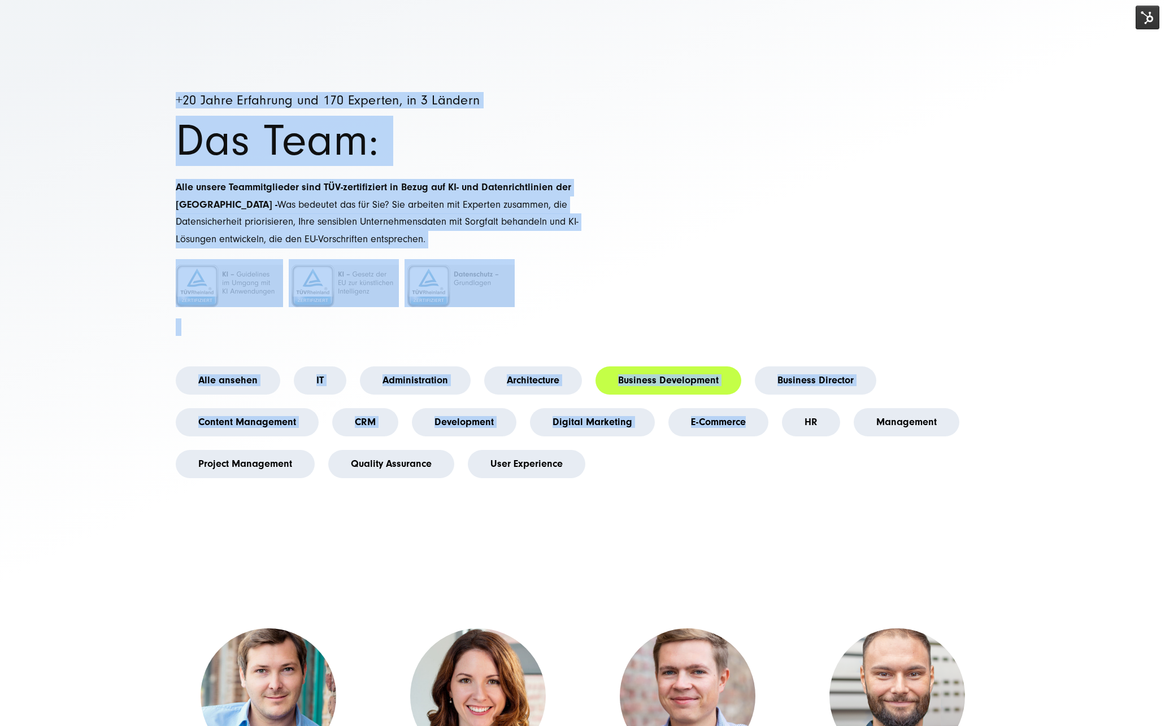
drag, startPoint x: 173, startPoint y: 169, endPoint x: 713, endPoint y: 511, distance: 639.6
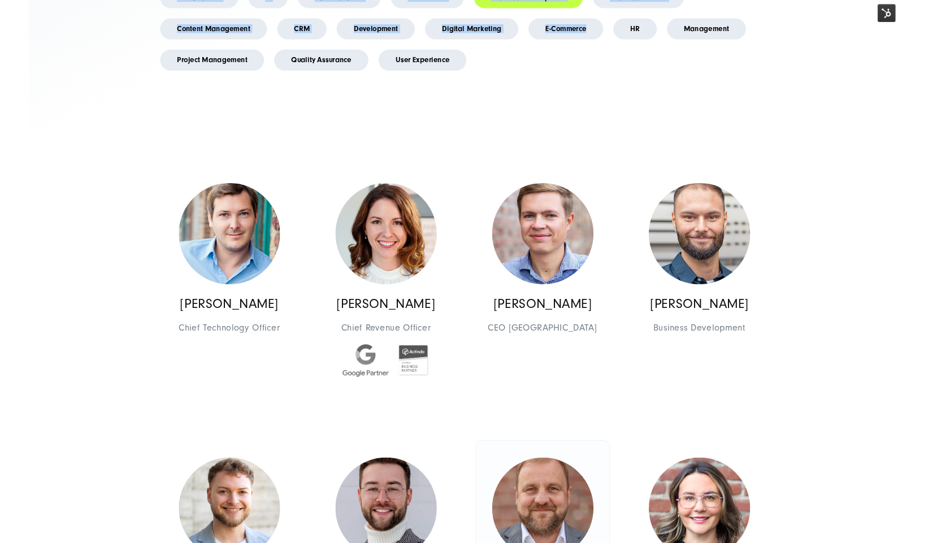
scroll to position [460, 0]
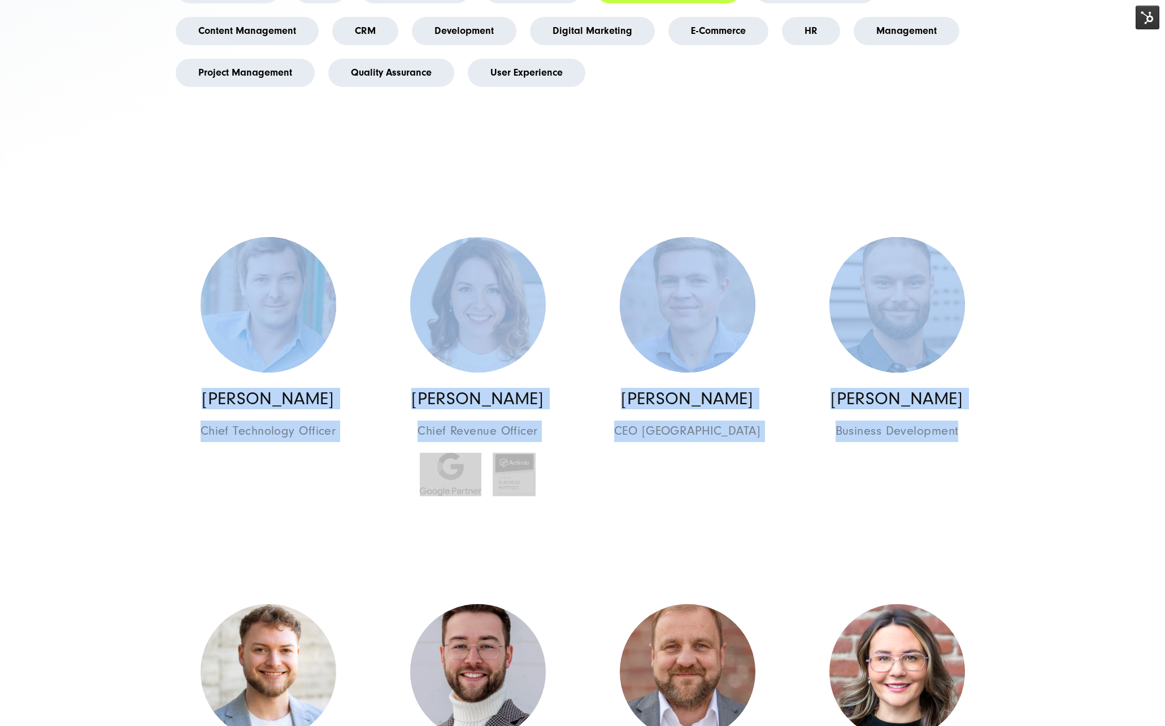
drag, startPoint x: 105, startPoint y: 210, endPoint x: 1071, endPoint y: 536, distance: 1019.5
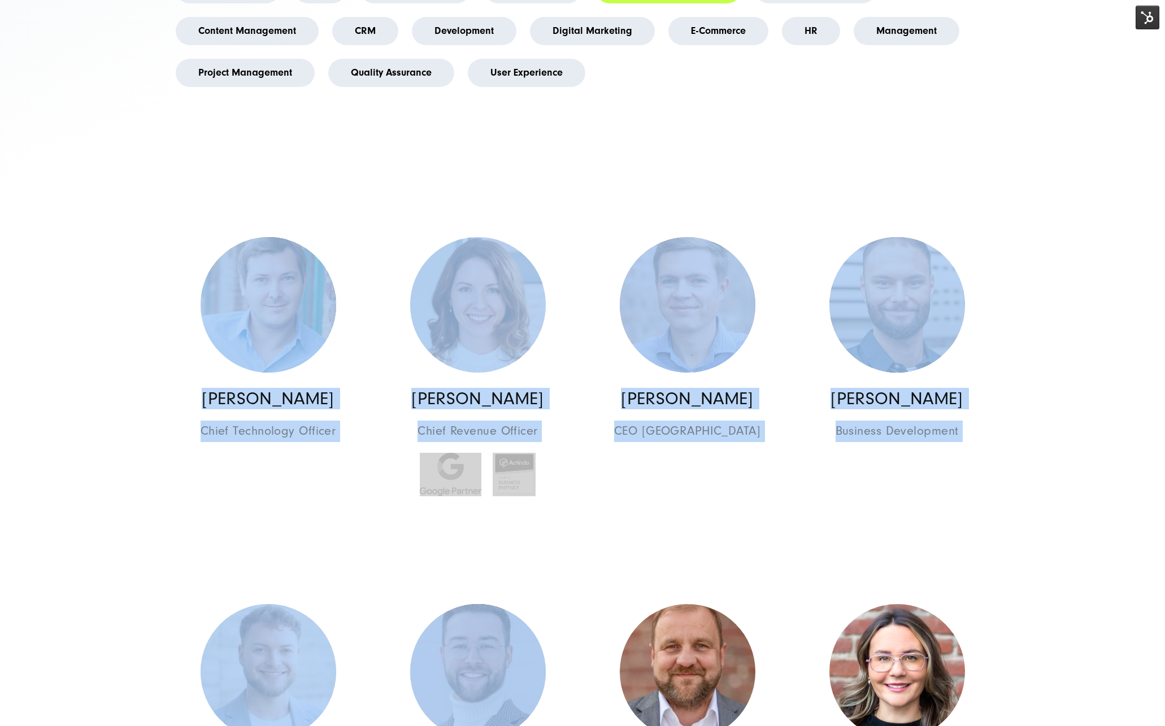
drag, startPoint x: 94, startPoint y: 202, endPoint x: 771, endPoint y: 556, distance: 763.1
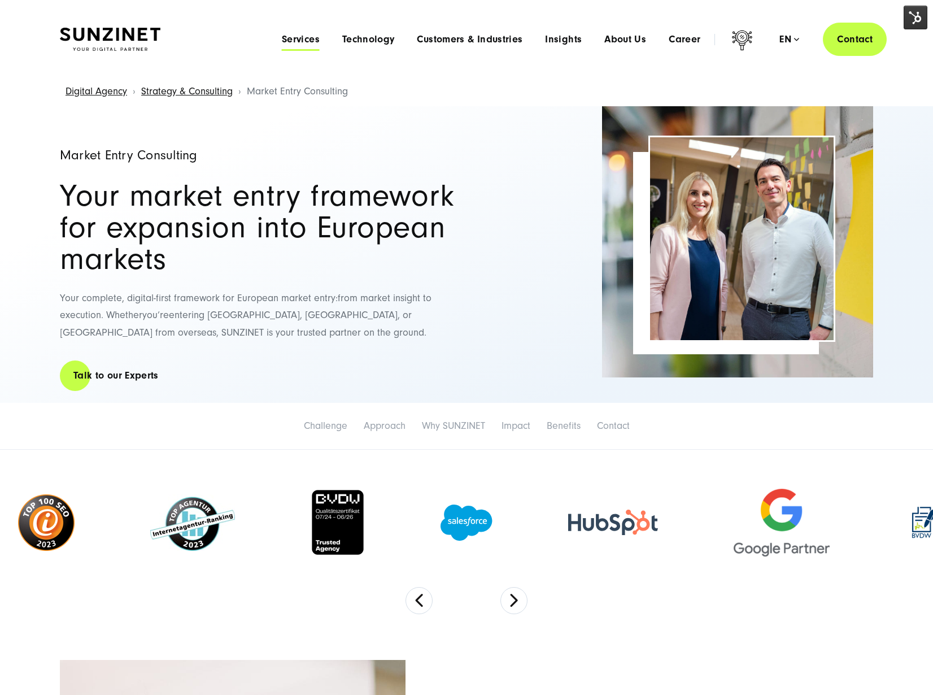
click at [285, 38] on span "Services" at bounding box center [301, 39] width 38 height 11
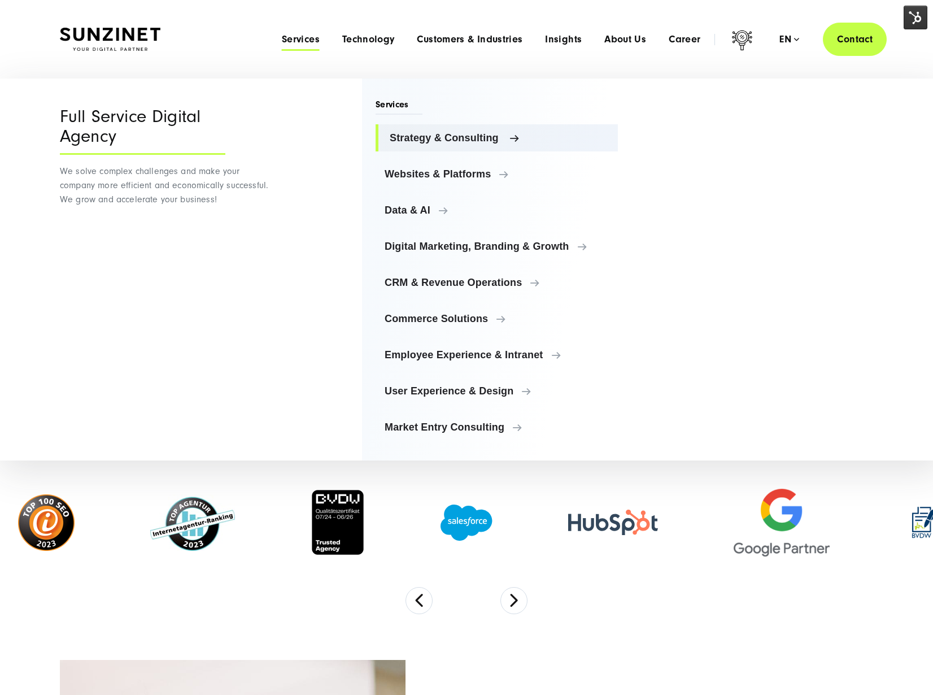
click at [415, 140] on span "Strategy & Consulting" at bounding box center [499, 137] width 219 height 11
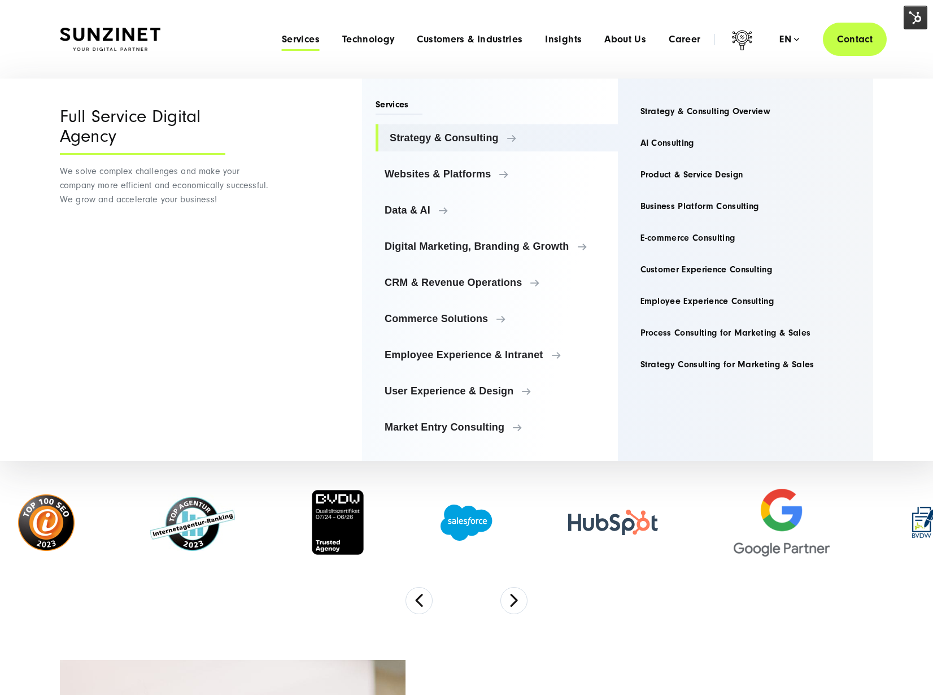
click at [370, 559] on div at bounding box center [338, 522] width 130 height 90
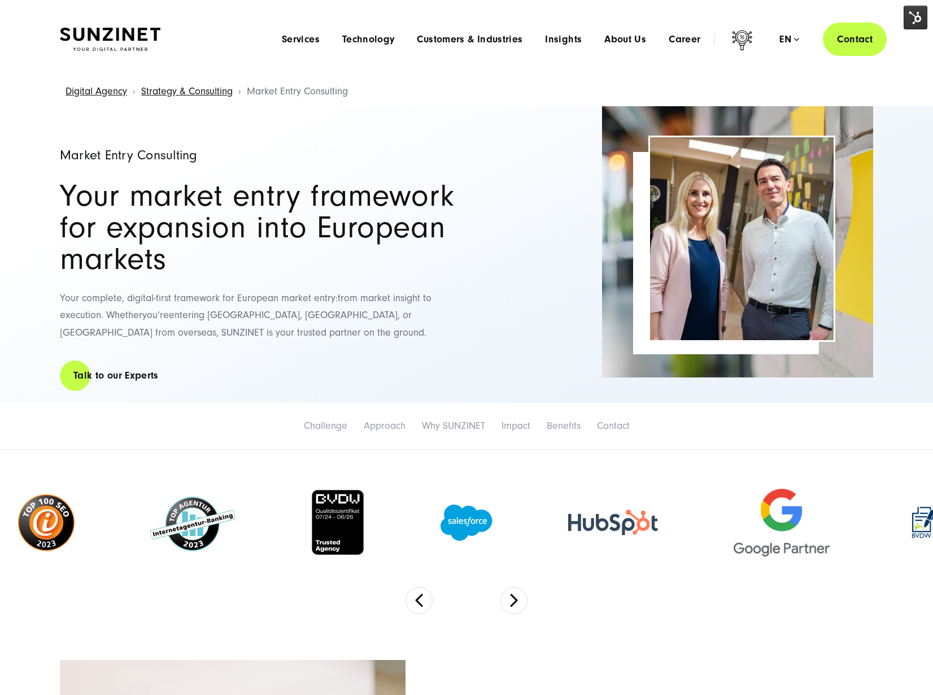
click at [909, 20] on img at bounding box center [916, 18] width 24 height 24
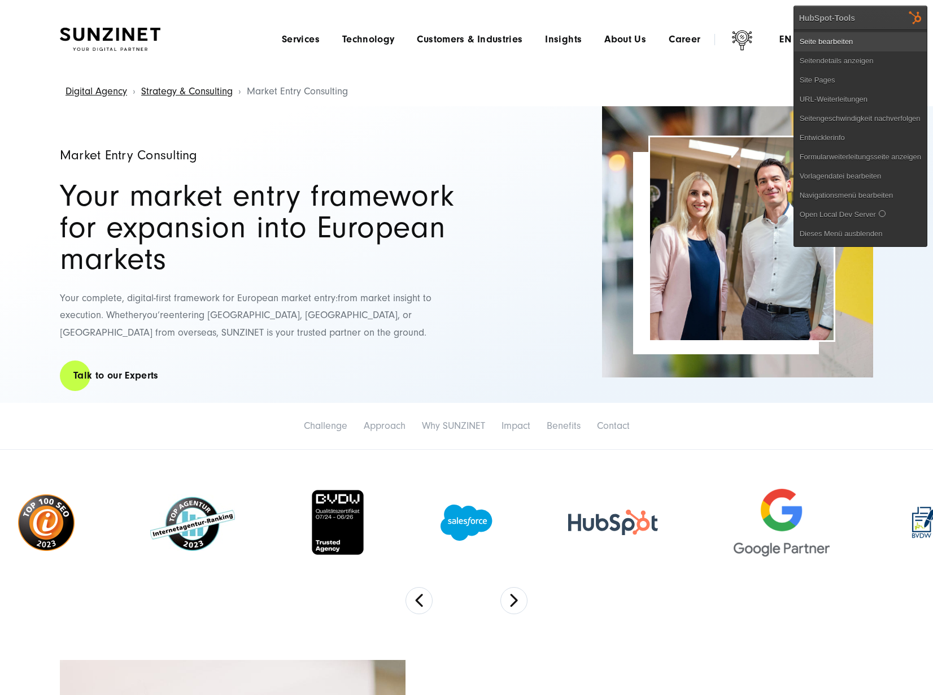
click at [855, 40] on link "Seite bearbeiten" at bounding box center [860, 41] width 133 height 19
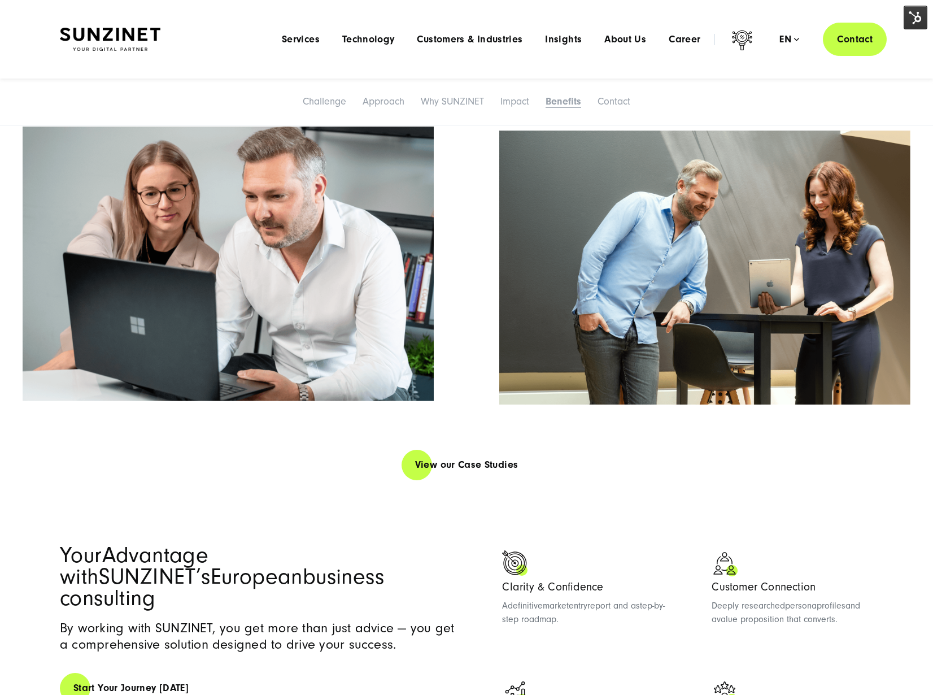
scroll to position [1994, 0]
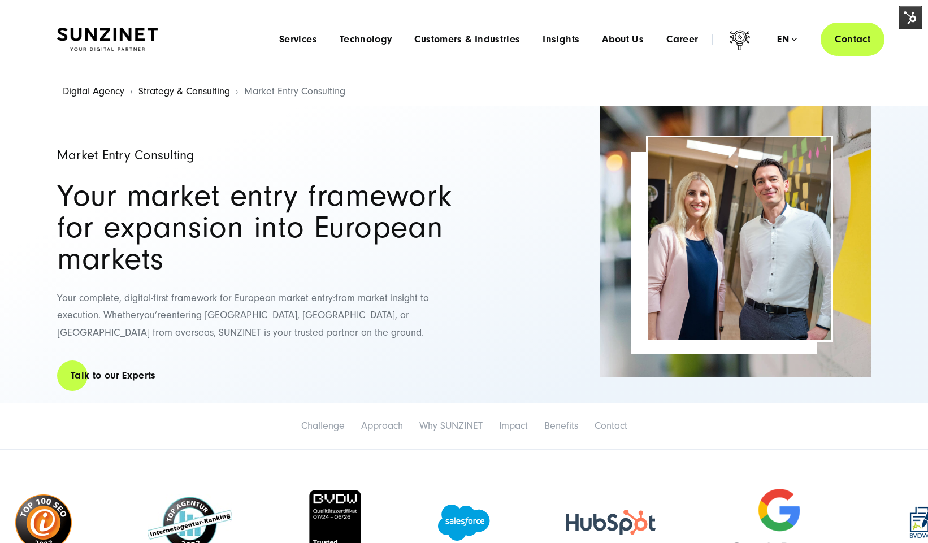
click at [194, 93] on link "Strategy & Consulting" at bounding box center [184, 91] width 92 height 12
click at [915, 24] on img at bounding box center [910, 18] width 24 height 24
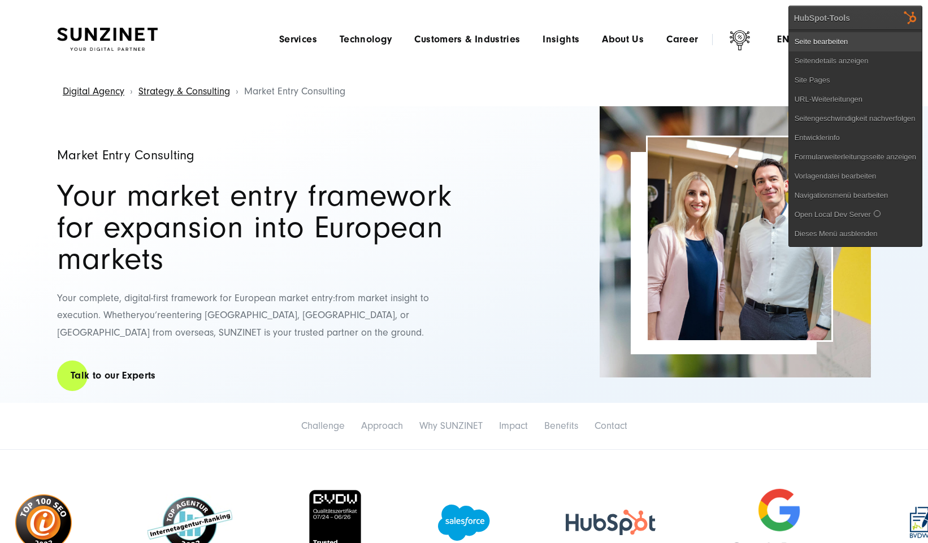
click at [830, 37] on link "Seite bearbeiten" at bounding box center [855, 41] width 133 height 19
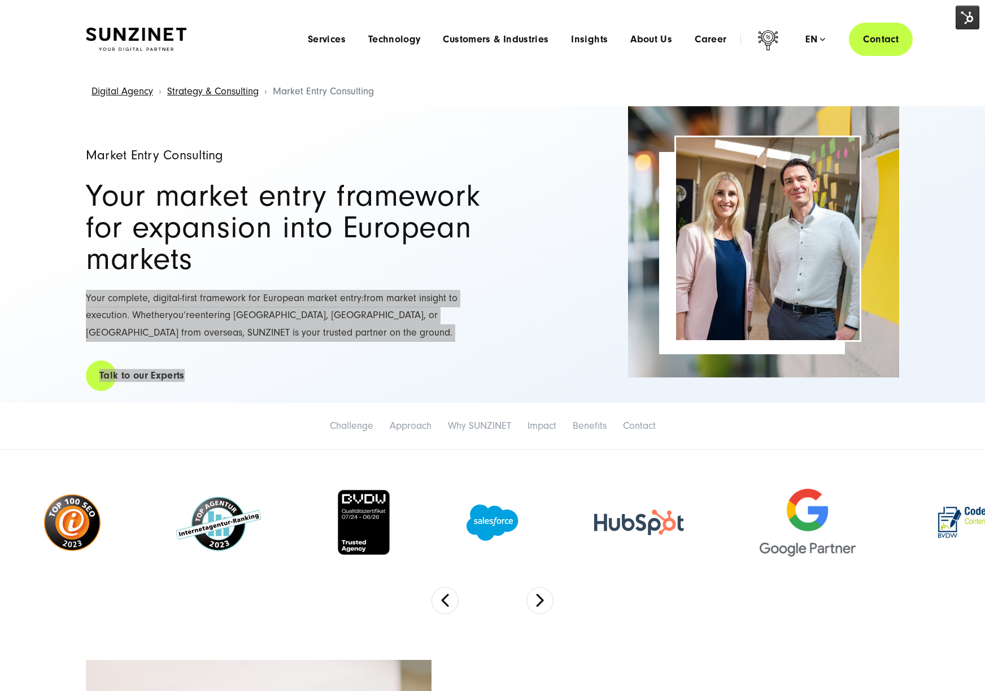
drag, startPoint x: 408, startPoint y: 272, endPoint x: 238, endPoint y: 408, distance: 218.3
drag, startPoint x: 94, startPoint y: 249, endPoint x: 287, endPoint y: 351, distance: 218.1
click at [278, 372] on div "Market Entry Consulting Your market entry framework for expansion into European…" at bounding box center [283, 254] width 395 height 297
click at [227, 89] on link "Strategy & Consulting" at bounding box center [213, 91] width 92 height 12
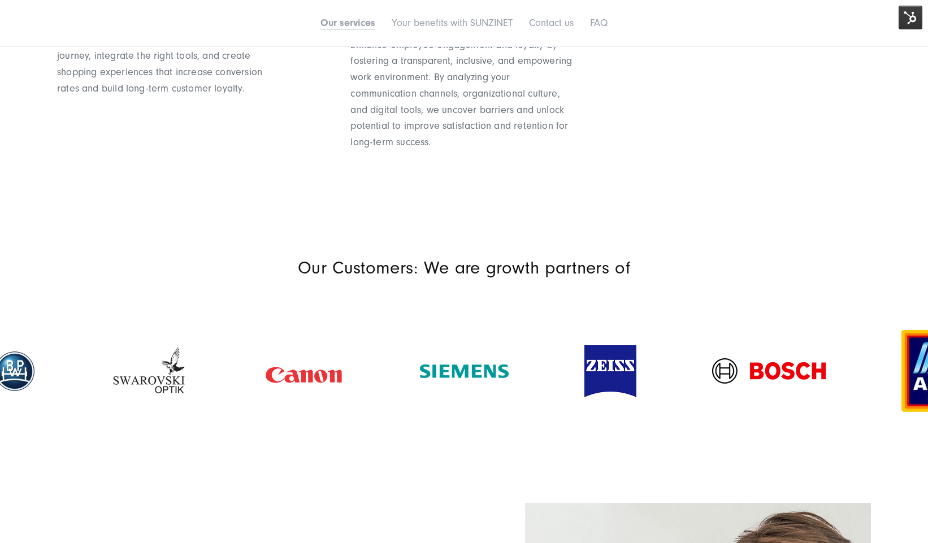
scroll to position [1392, 0]
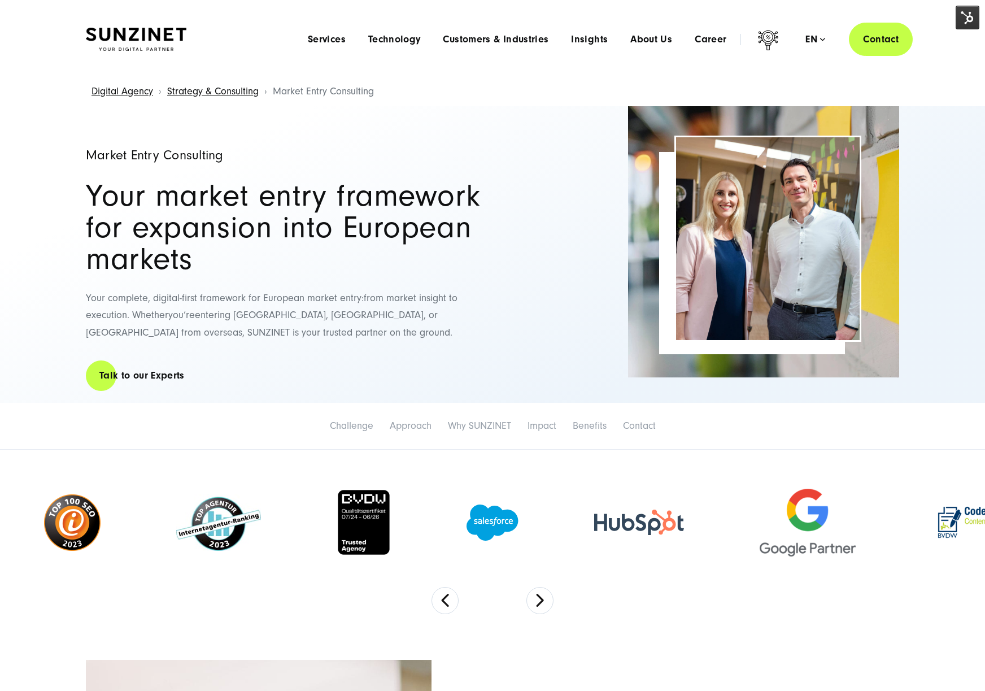
click at [927, 24] on img at bounding box center [968, 18] width 24 height 24
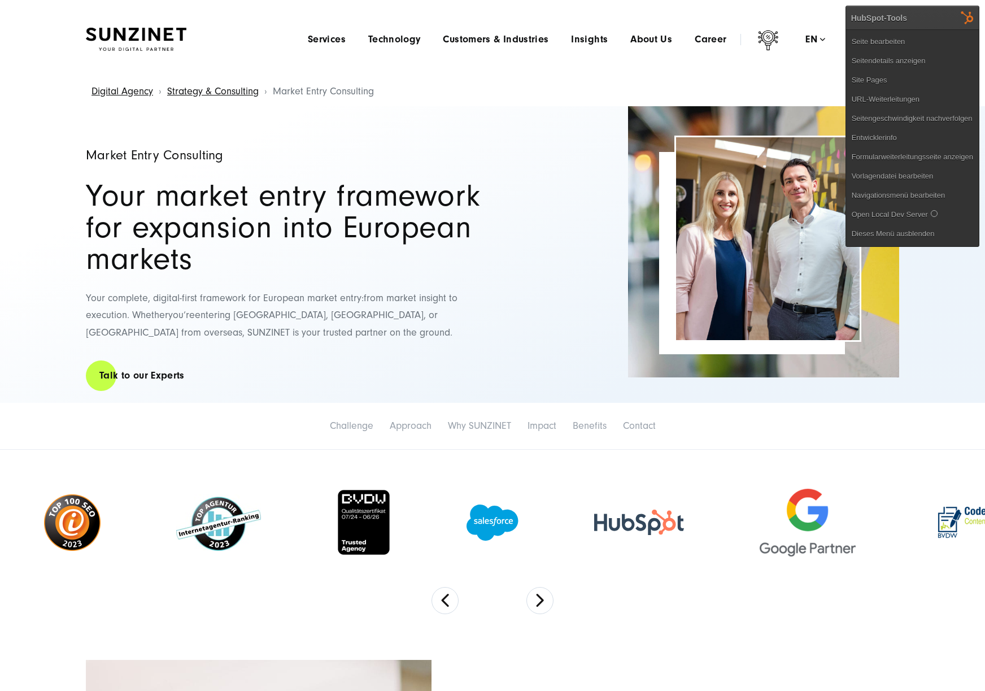
click at [423, 103] on div "Digital Agency Strategy & Consulting Market Entry Consulting" at bounding box center [493, 91] width 940 height 29
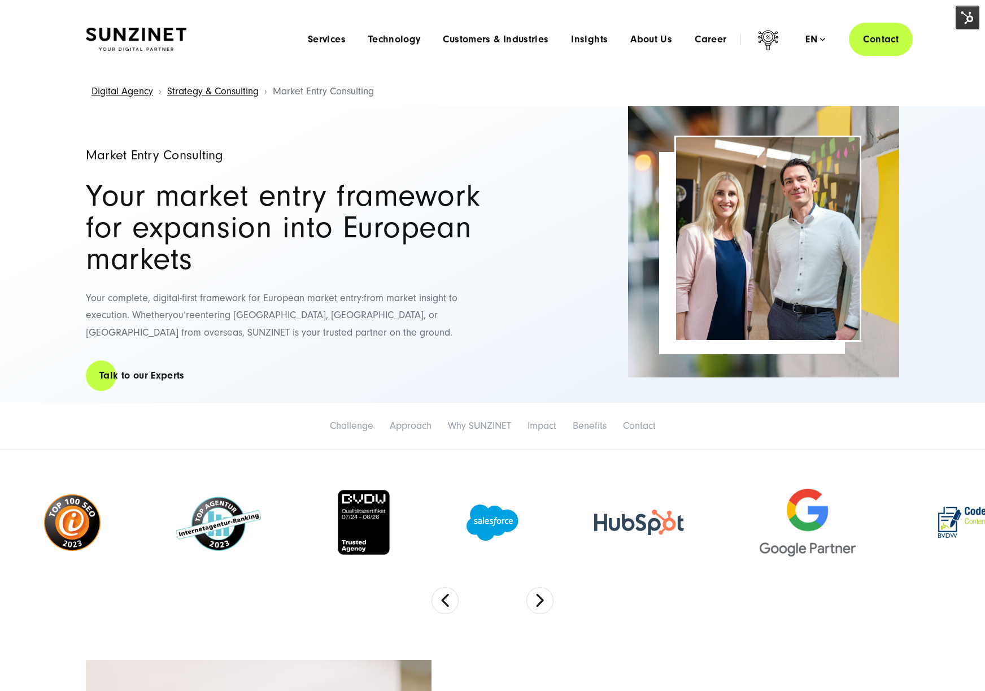
click at [927, 12] on img at bounding box center [968, 18] width 24 height 24
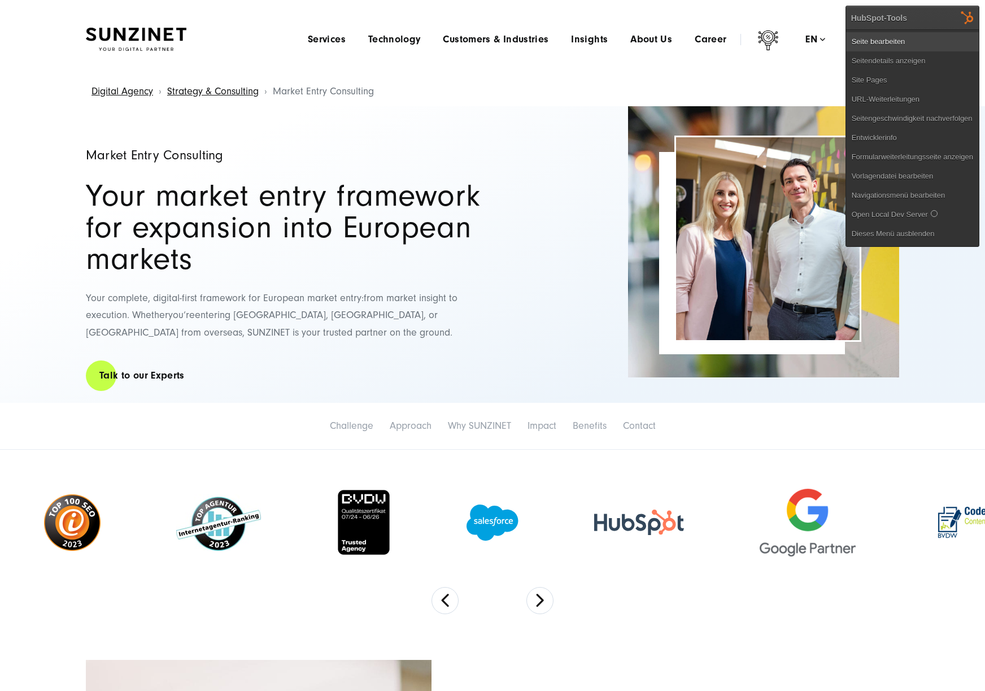
click at [895, 34] on link "Seite bearbeiten" at bounding box center [912, 41] width 133 height 19
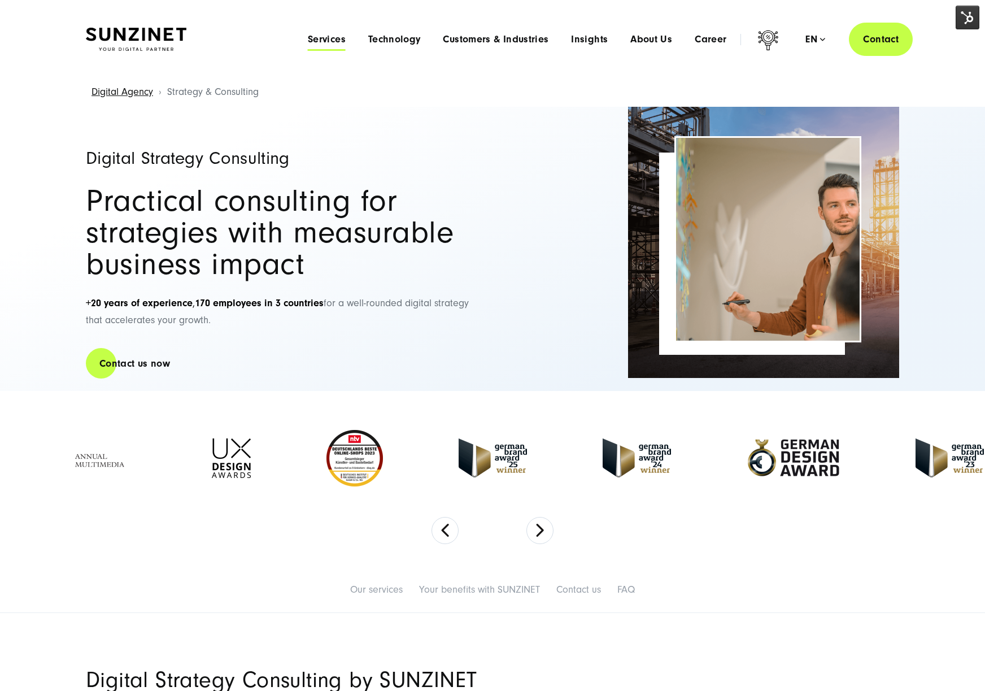
click at [329, 41] on span "Services" at bounding box center [327, 39] width 38 height 11
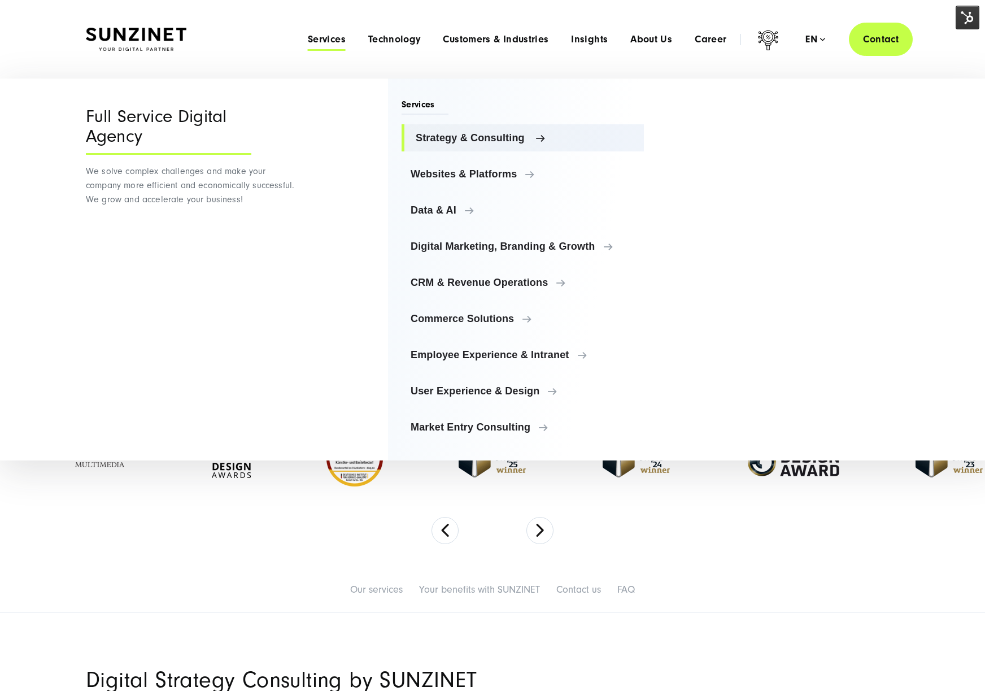
click at [453, 137] on span "Strategy & Consulting" at bounding box center [525, 137] width 219 height 11
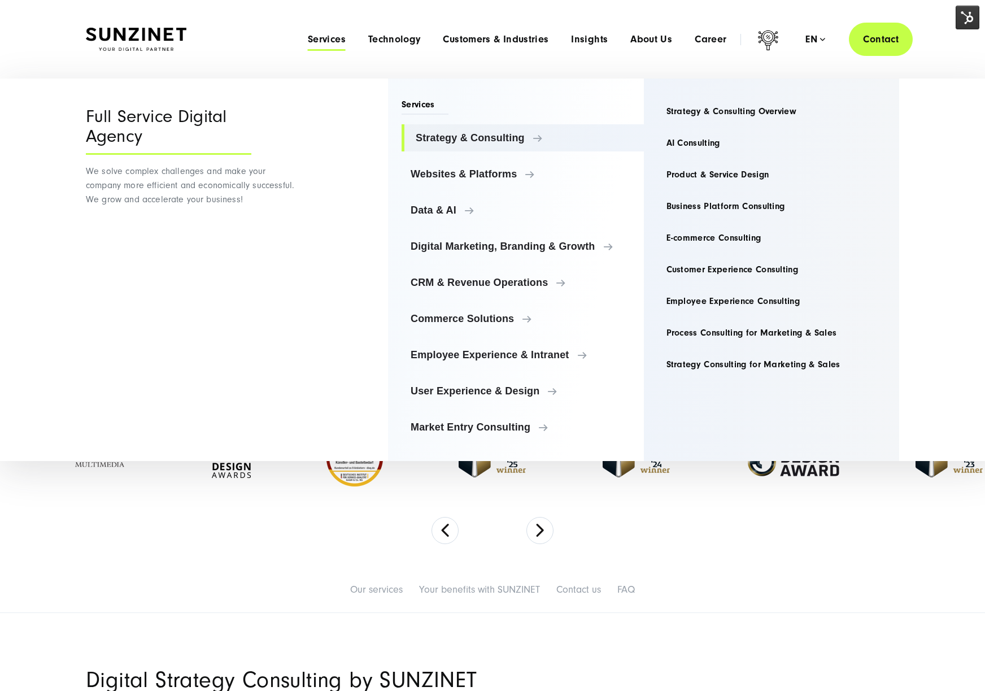
drag, startPoint x: 761, startPoint y: 7, endPoint x: 924, endPoint y: 10, distance: 162.7
click at [761, 7] on header "Smart Search AI Here you can ask a specific question about our agency and our s…" at bounding box center [492, 39] width 985 height 79
